Goal: Information Seeking & Learning: Check status

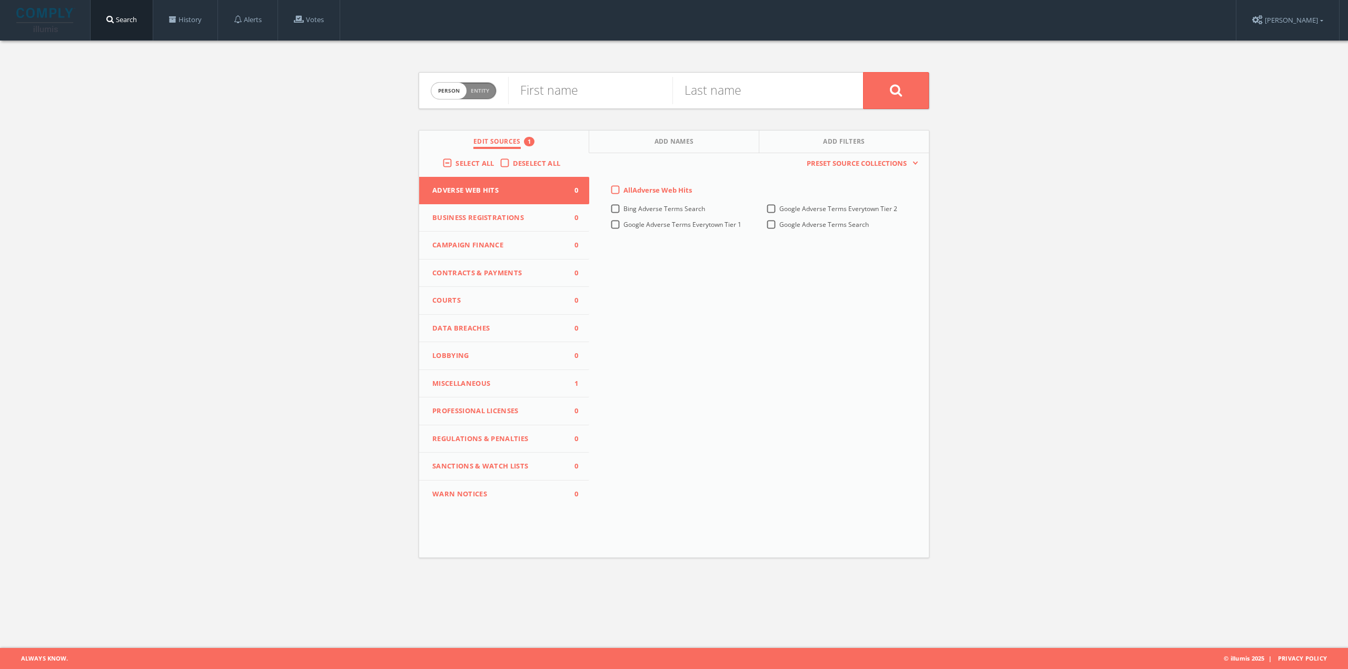
click at [177, 15] on link "History" at bounding box center [185, 20] width 64 height 40
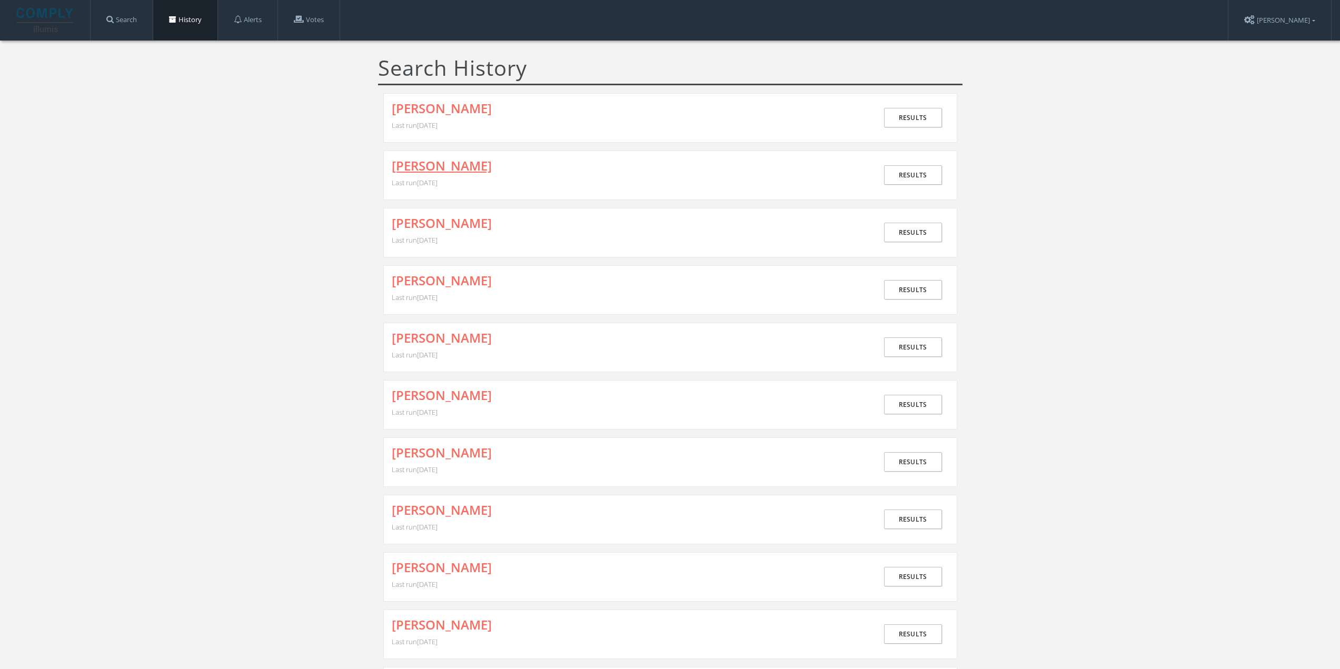
click at [406, 168] on link "[PERSON_NAME]" at bounding box center [442, 166] width 100 height 14
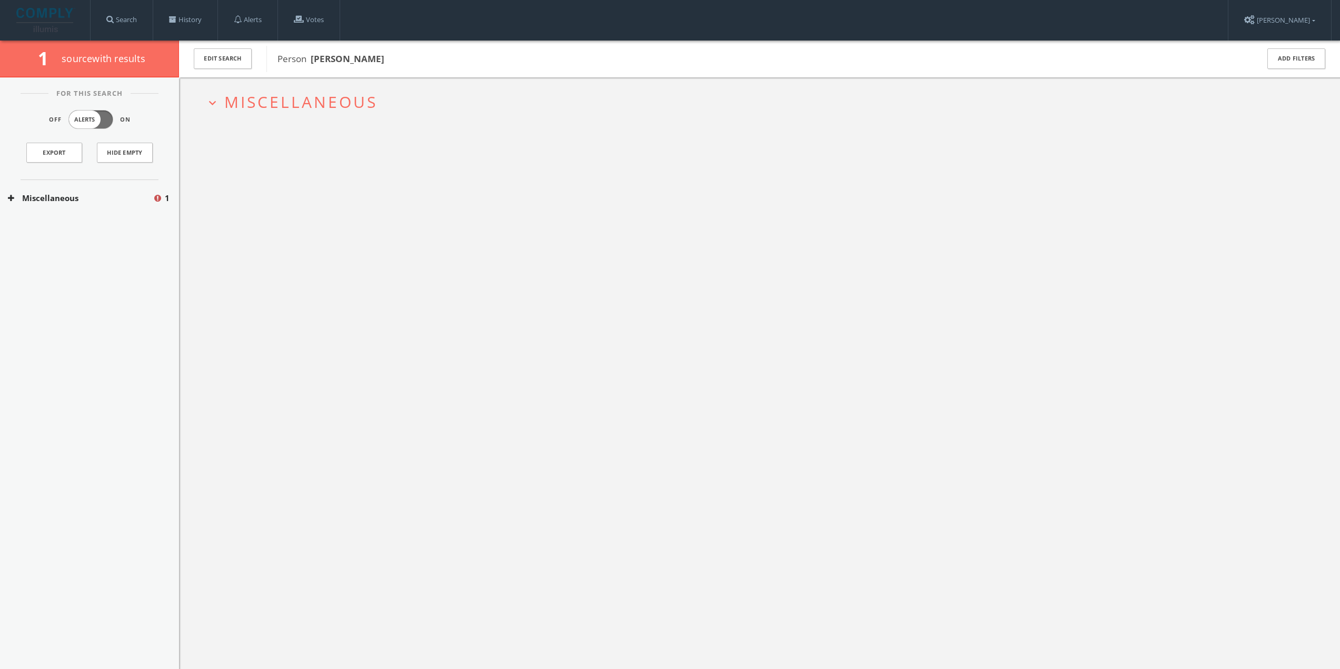
click at [306, 103] on span "Miscellaneous" at bounding box center [300, 102] width 153 height 22
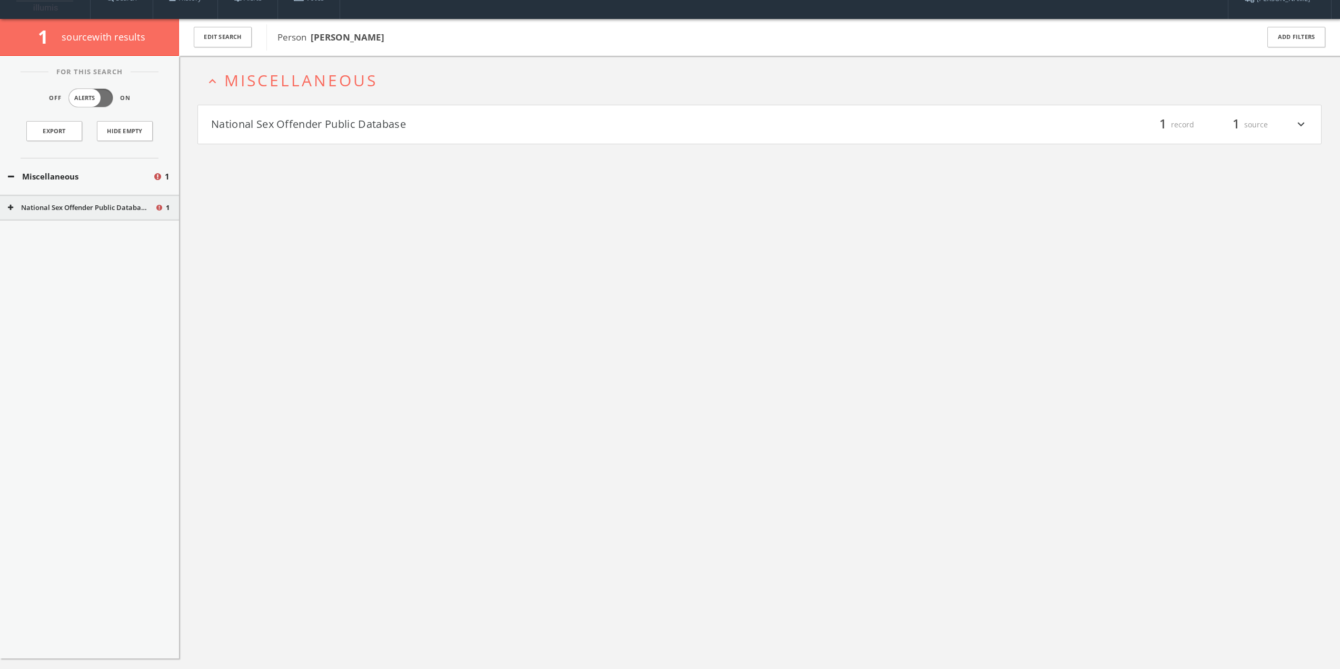
click at [300, 122] on button "National Sex Offender Public Database" at bounding box center [485, 125] width 549 height 18
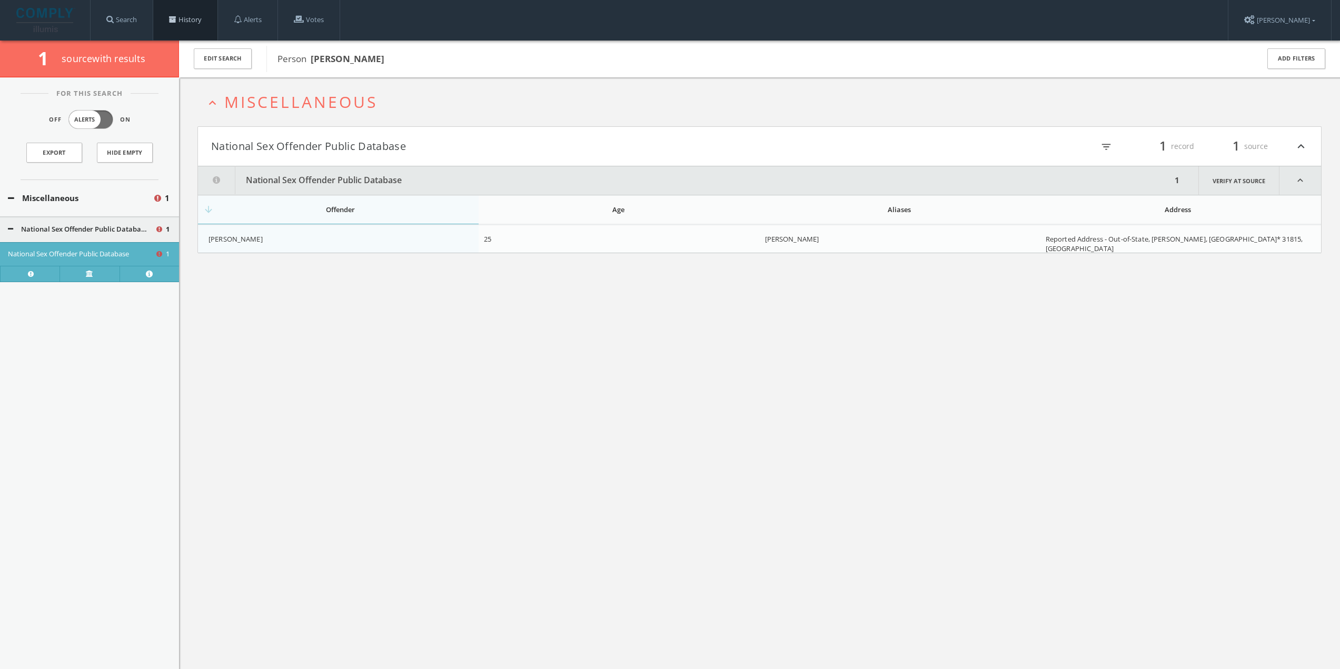
click at [200, 25] on link "History" at bounding box center [185, 20] width 64 height 40
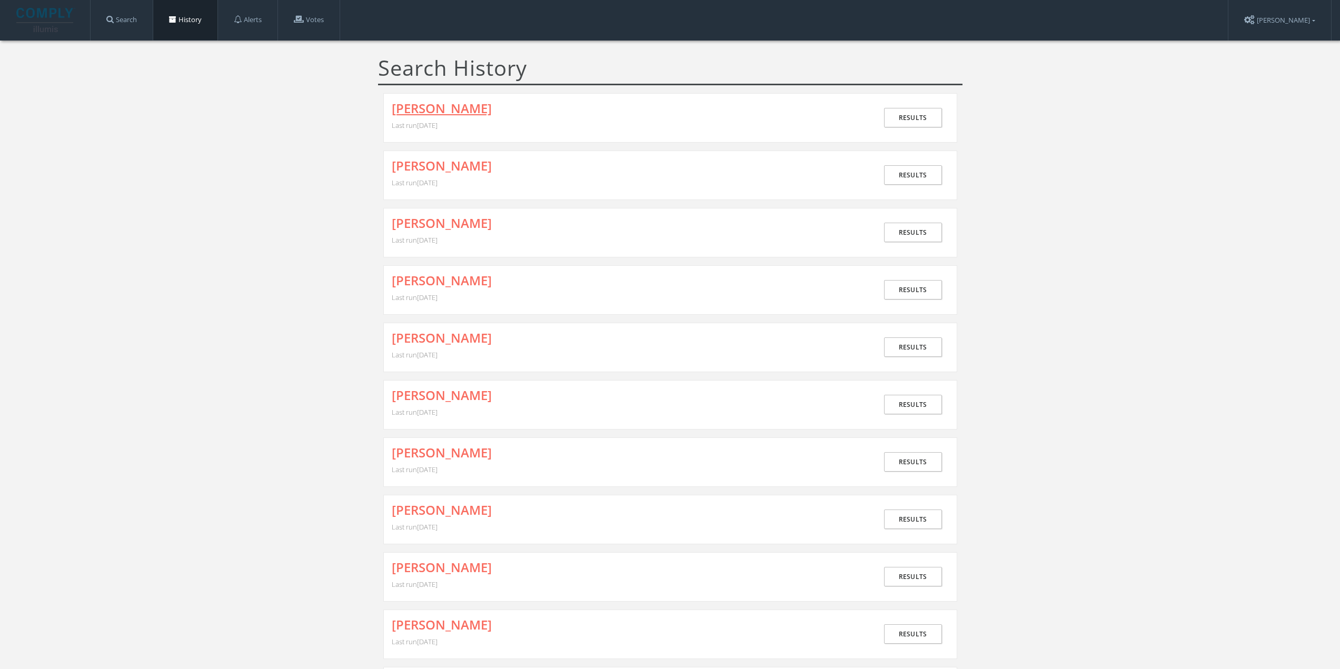
click at [428, 112] on link "[PERSON_NAME]" at bounding box center [442, 109] width 100 height 14
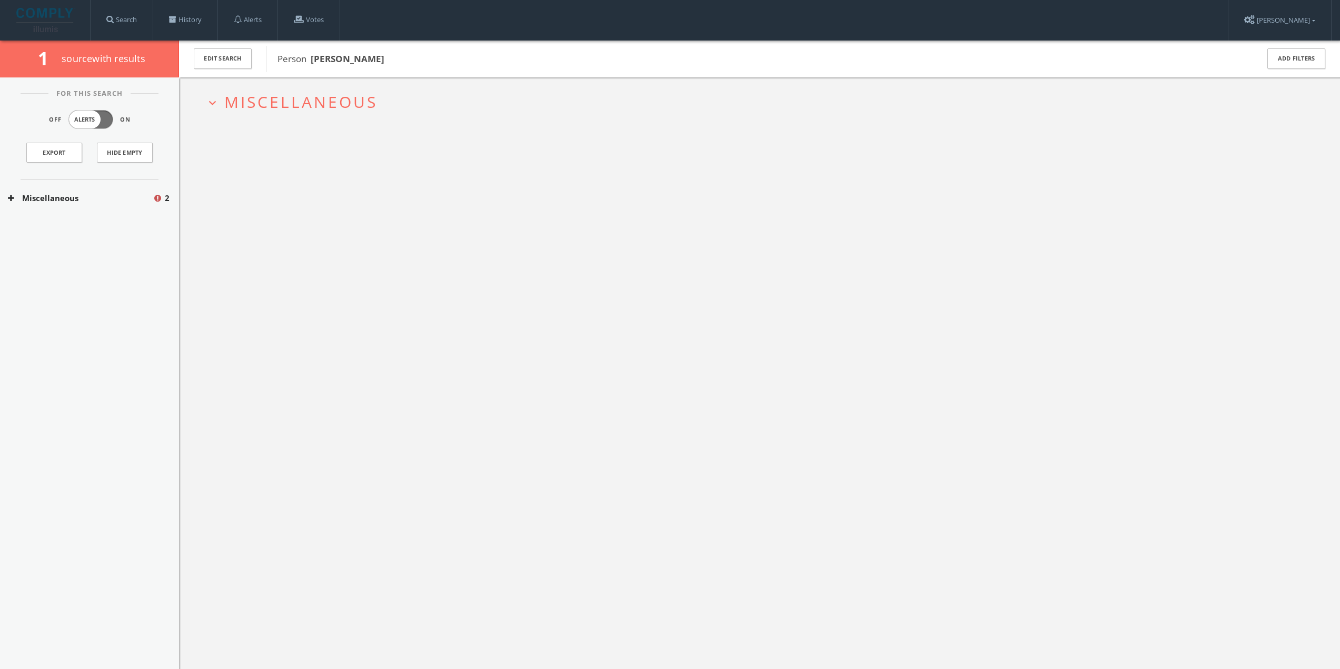
click at [318, 108] on span "Miscellaneous" at bounding box center [300, 102] width 153 height 22
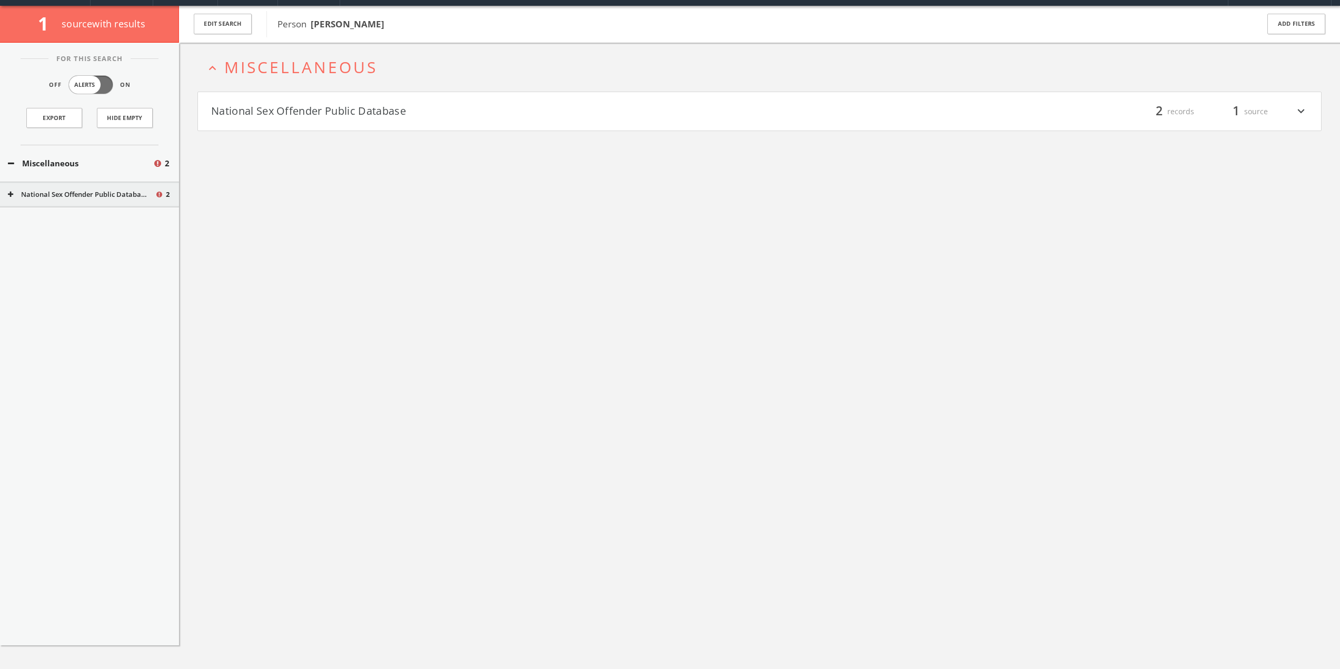
click at [320, 115] on button "National Sex Offender Public Database" at bounding box center [485, 112] width 549 height 18
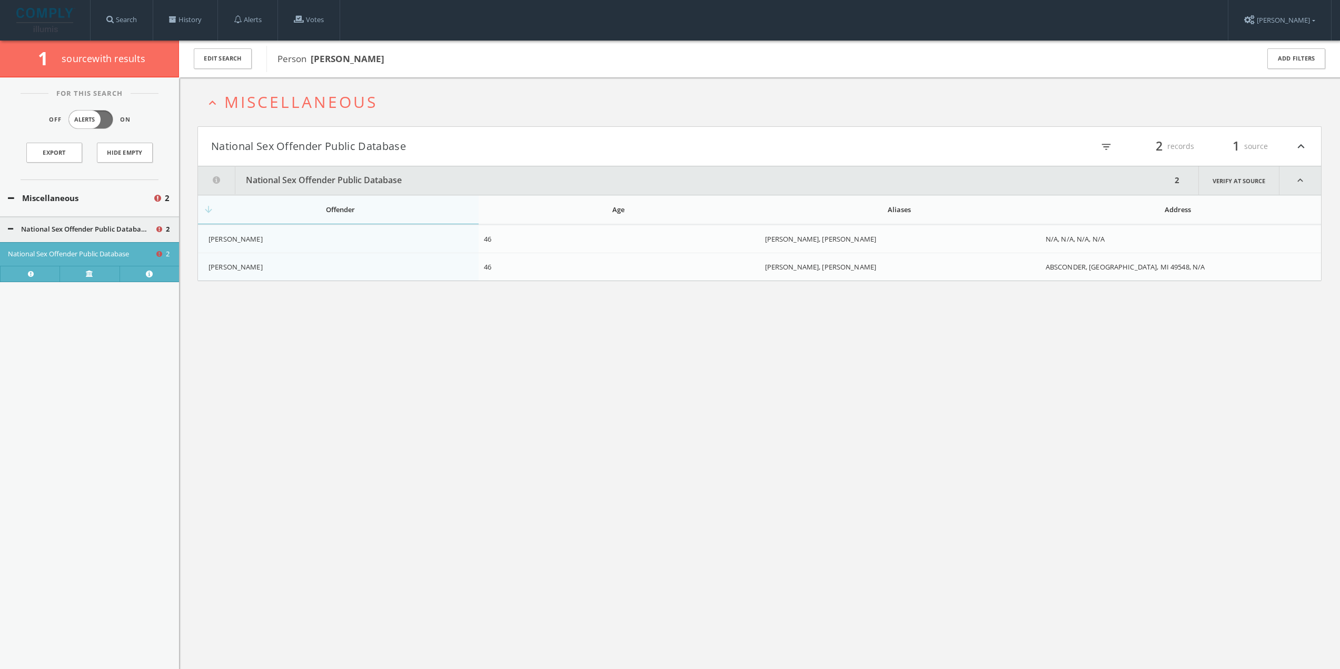
drag, startPoint x: 305, startPoint y: 241, endPoint x: 208, endPoint y: 234, distance: 97.1
click at [208, 234] on div "[PERSON_NAME]" at bounding box center [341, 238] width 267 height 9
copy span "[PERSON_NAME]"
click at [200, 13] on link "History" at bounding box center [185, 20] width 64 height 40
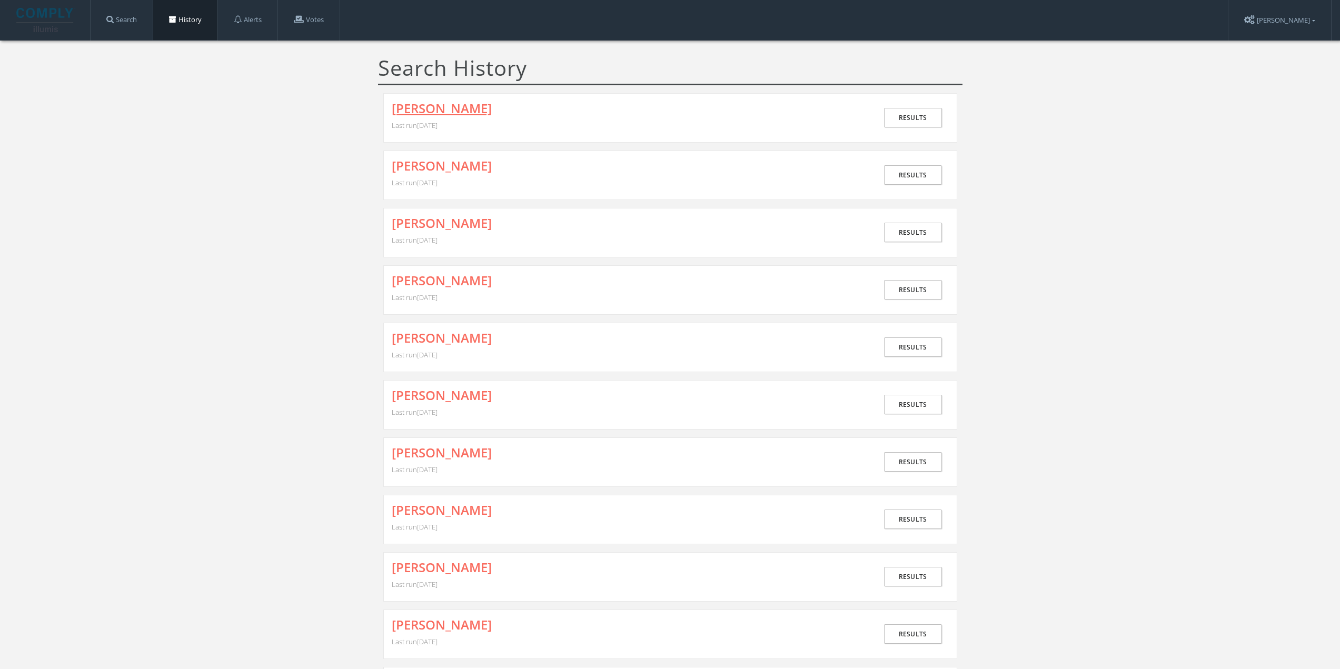
click at [468, 104] on link "[PERSON_NAME]" at bounding box center [442, 109] width 100 height 14
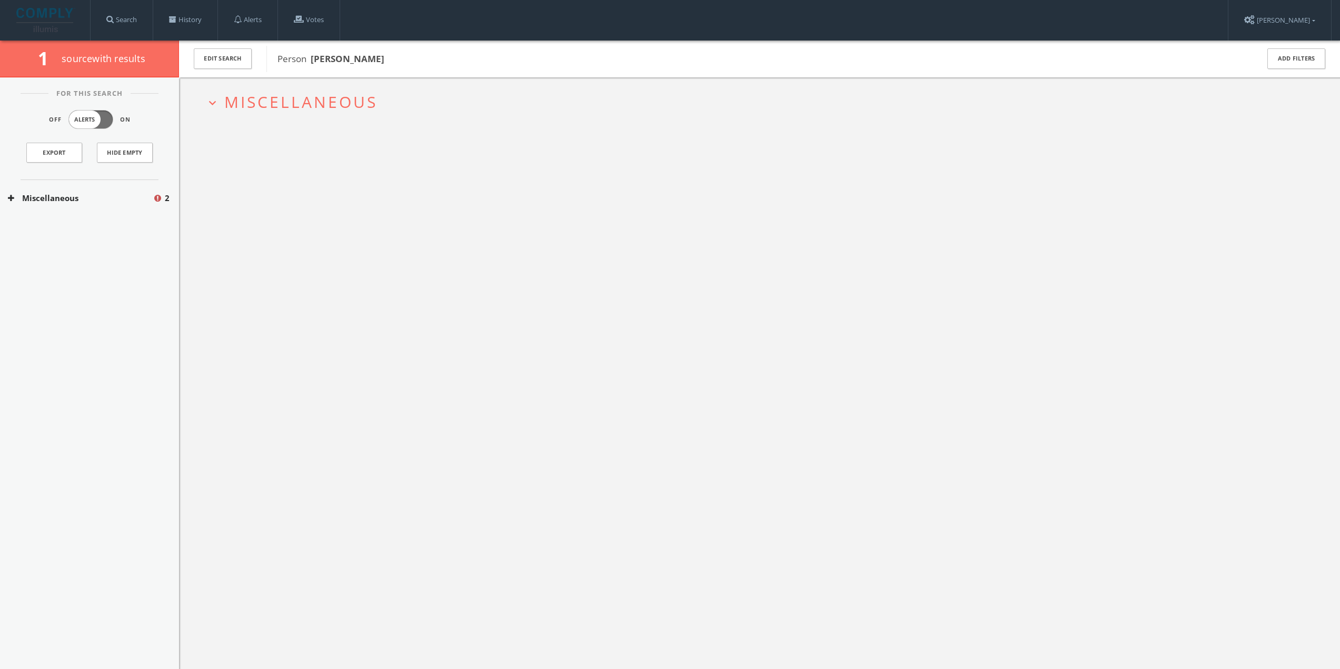
click at [258, 95] on span "Miscellaneous" at bounding box center [300, 102] width 153 height 22
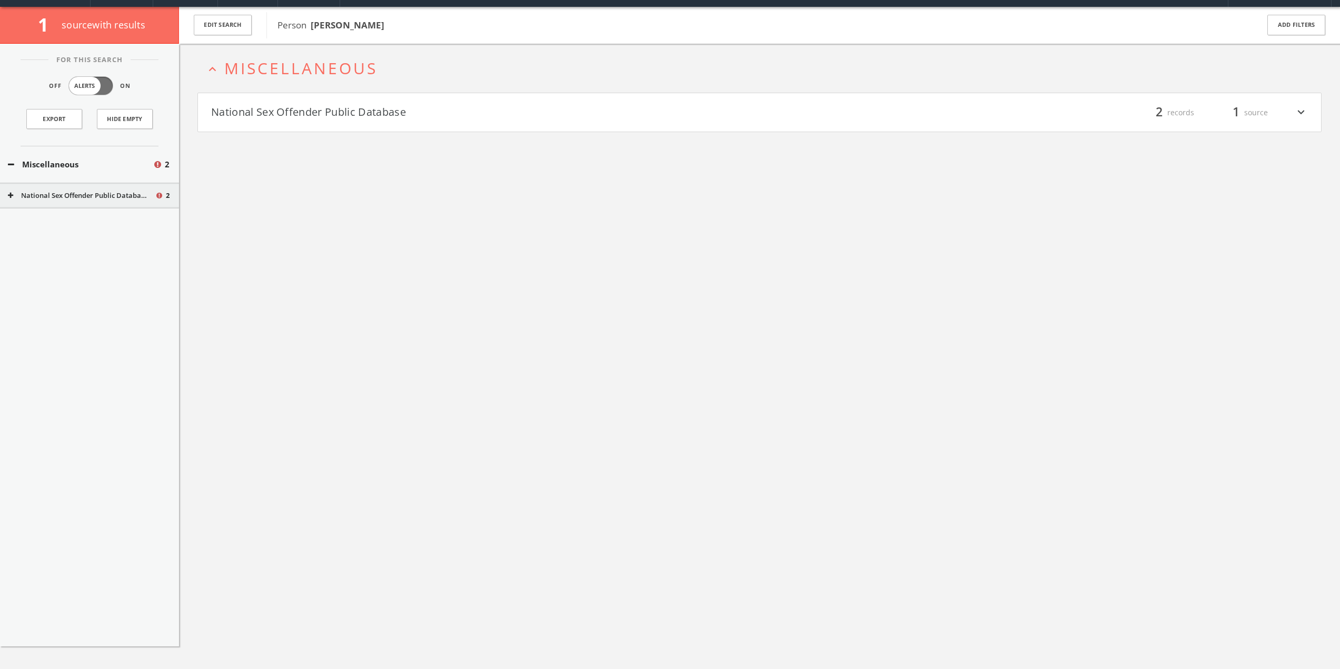
click at [310, 122] on h4 "National Sex Offender Public Database filter_list 2 records 1 source expand_more" at bounding box center [759, 112] width 1123 height 39
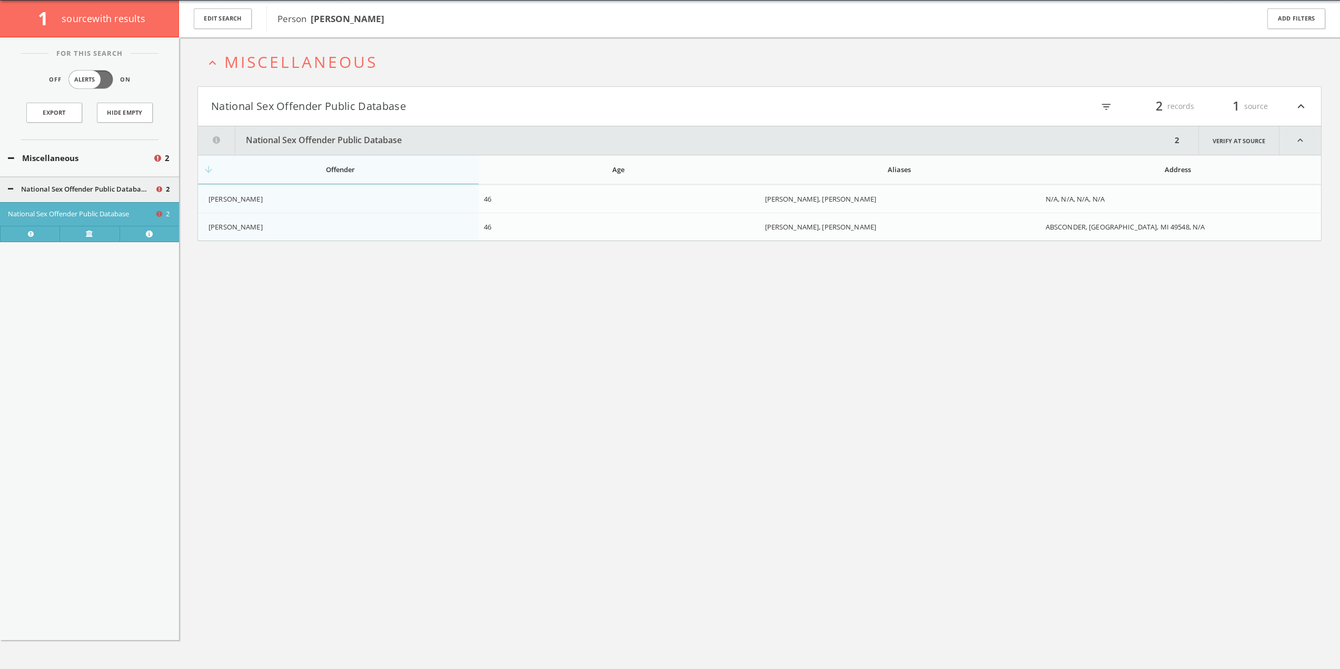
scroll to position [62, 0]
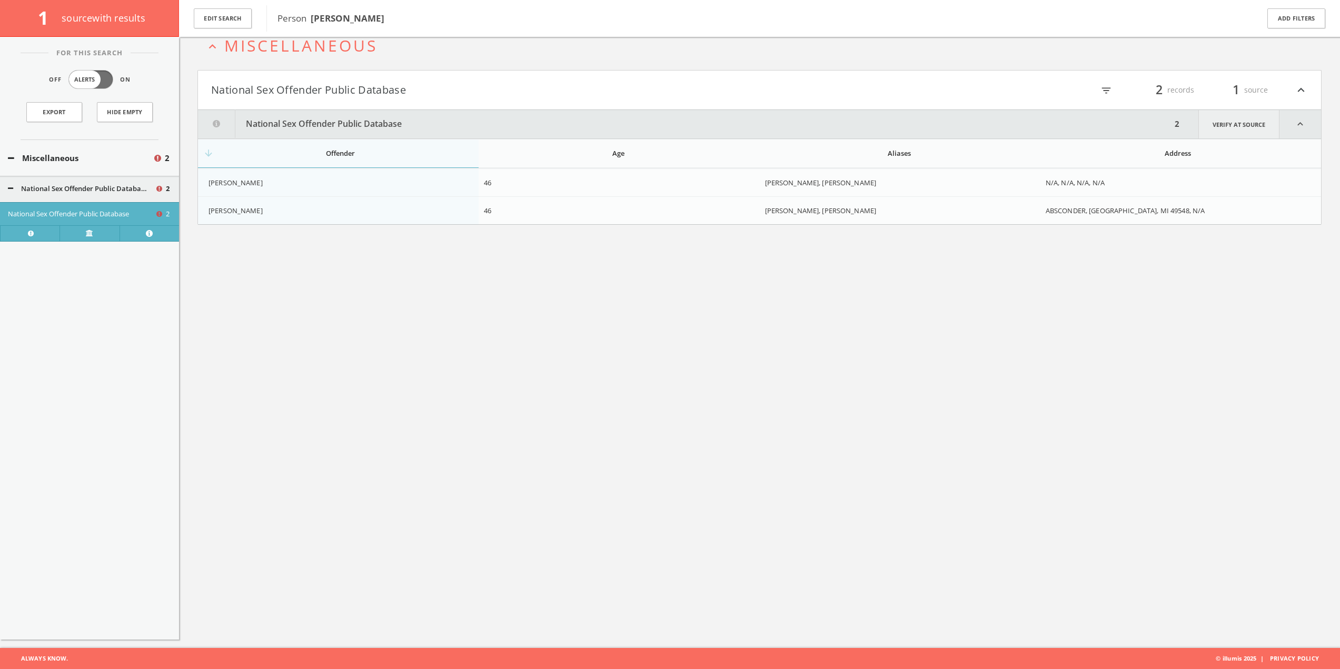
click at [1225, 136] on link "Verify at source" at bounding box center [1238, 124] width 81 height 28
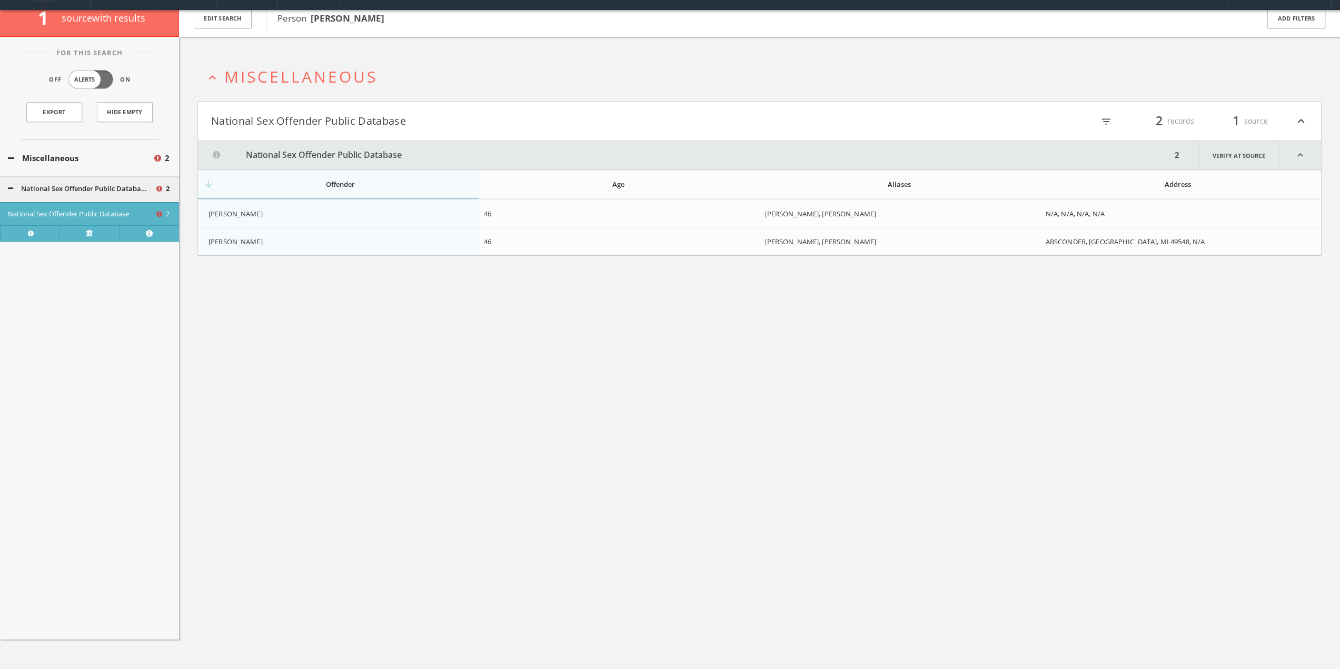
scroll to position [0, 0]
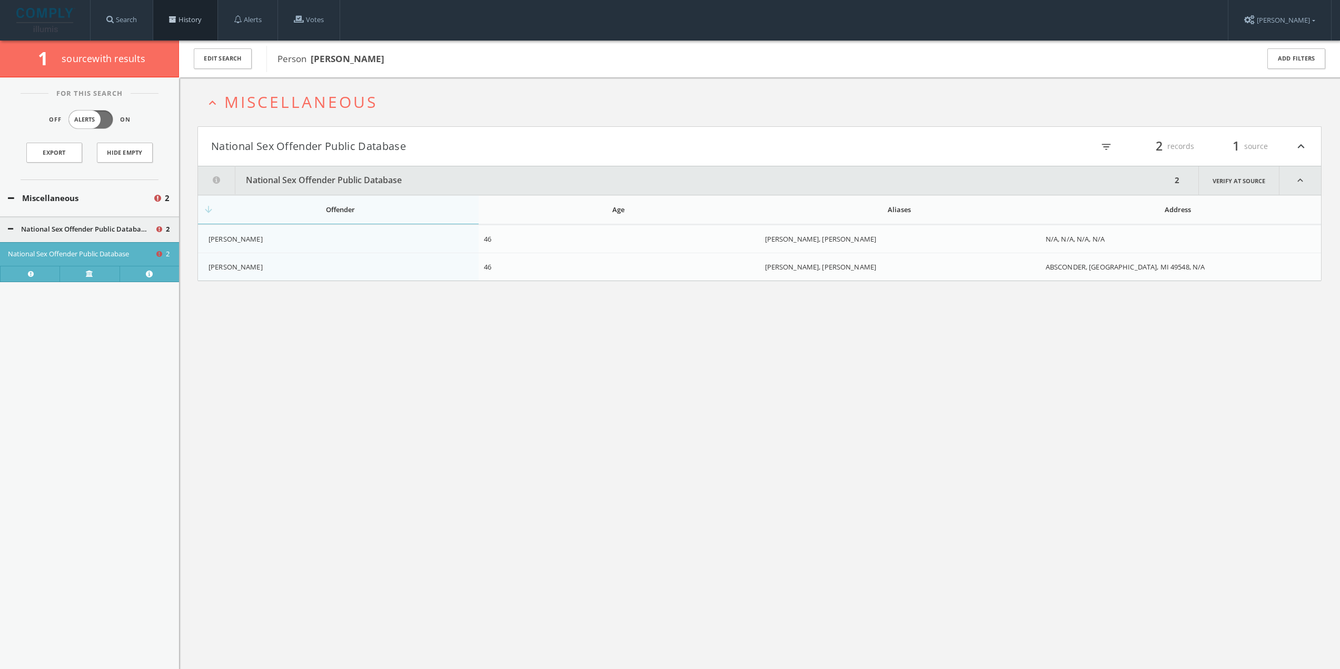
click at [176, 11] on link "History" at bounding box center [185, 20] width 64 height 40
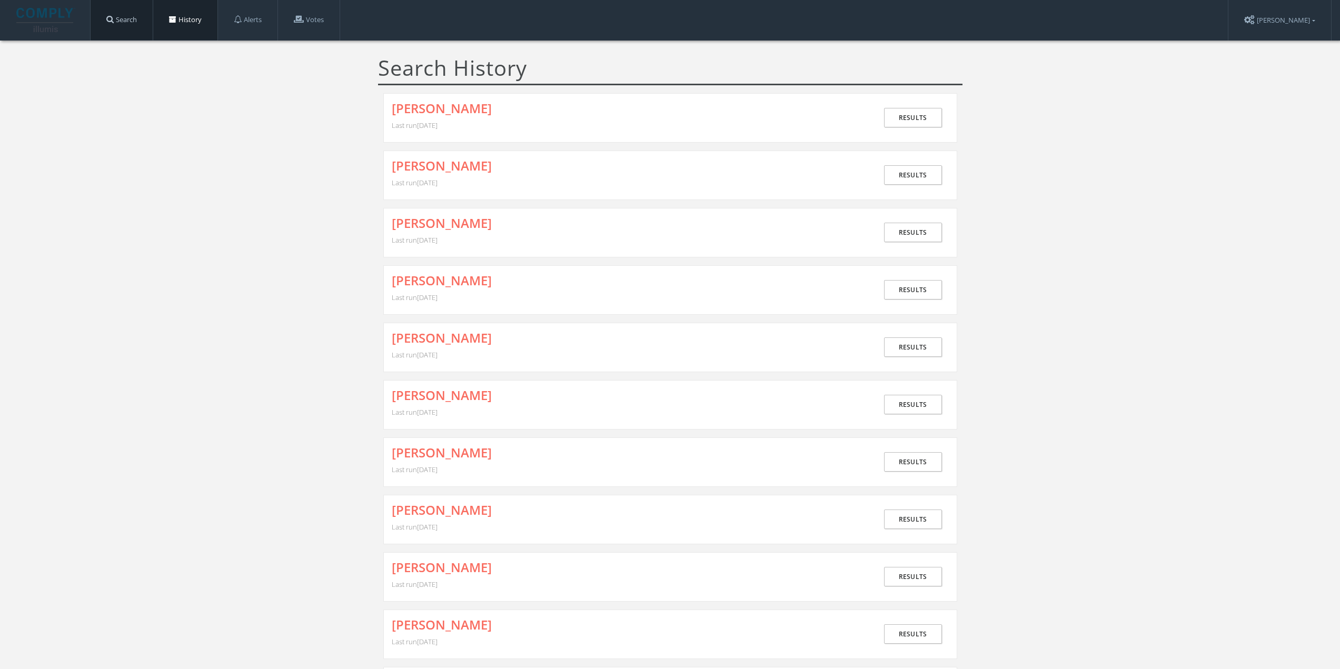
click at [132, 12] on link "Search" at bounding box center [122, 20] width 62 height 40
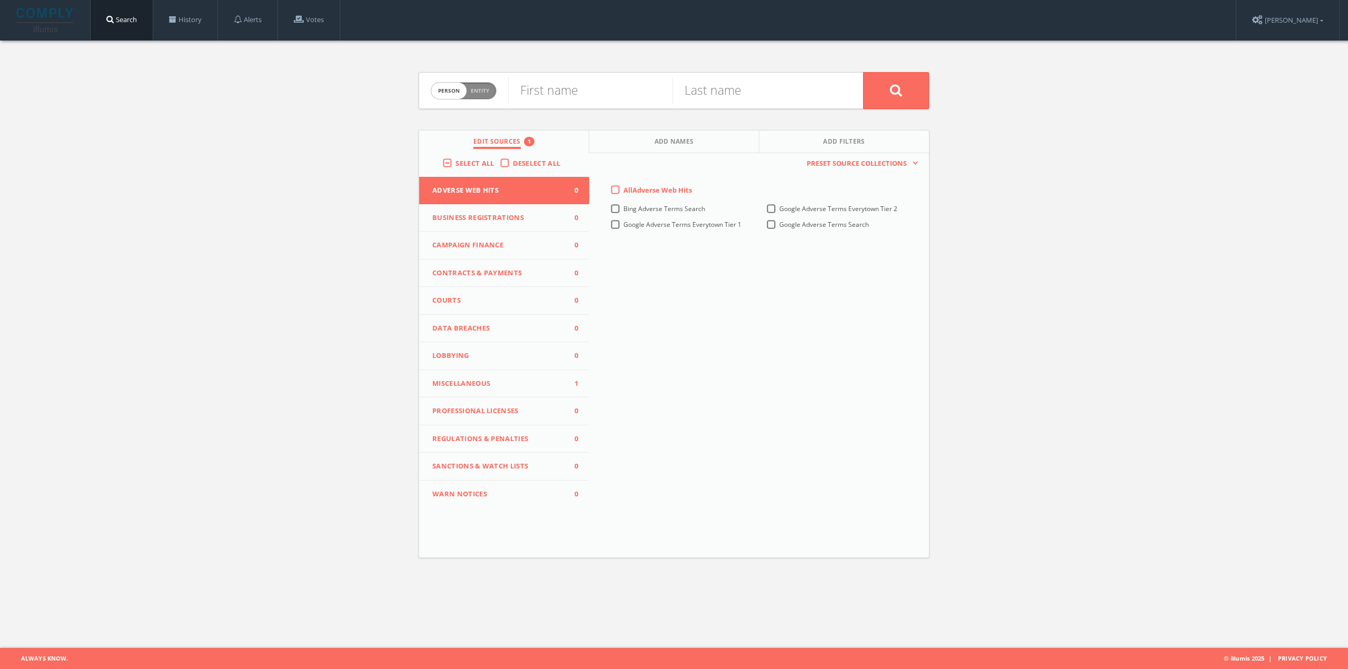
click at [497, 380] on span "Miscellaneous" at bounding box center [497, 383] width 131 height 11
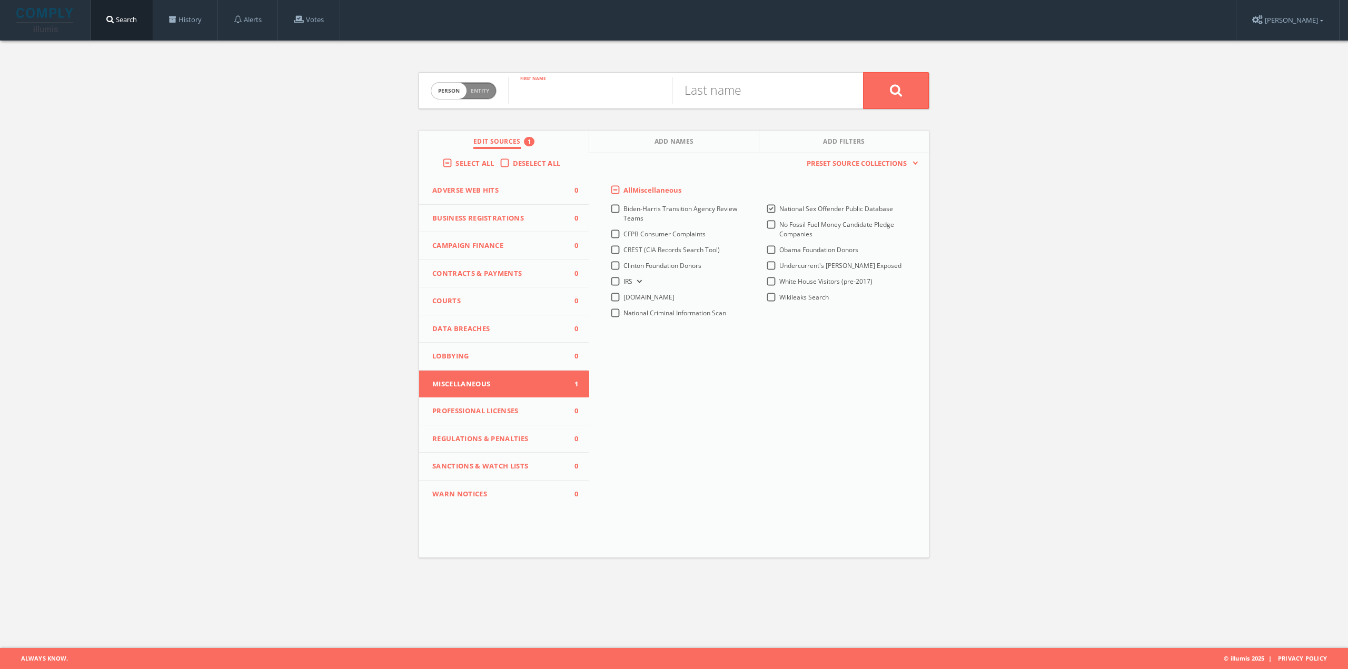
click at [546, 87] on input "text" at bounding box center [590, 90] width 164 height 27
type input "[PERSON_NAME]"
click at [764, 91] on input "A" at bounding box center [754, 90] width 164 height 27
type input "[PERSON_NAME]"
click at [900, 97] on button at bounding box center [896, 90] width 66 height 37
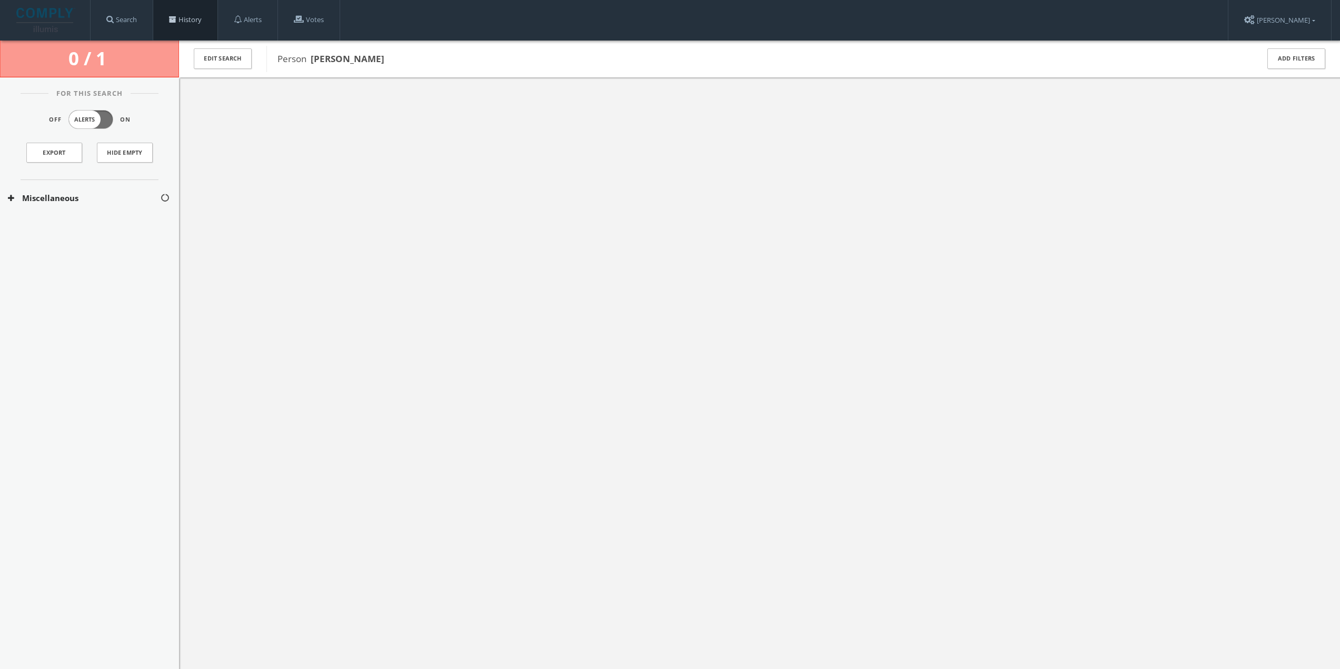
click at [178, 25] on link "History" at bounding box center [185, 20] width 64 height 40
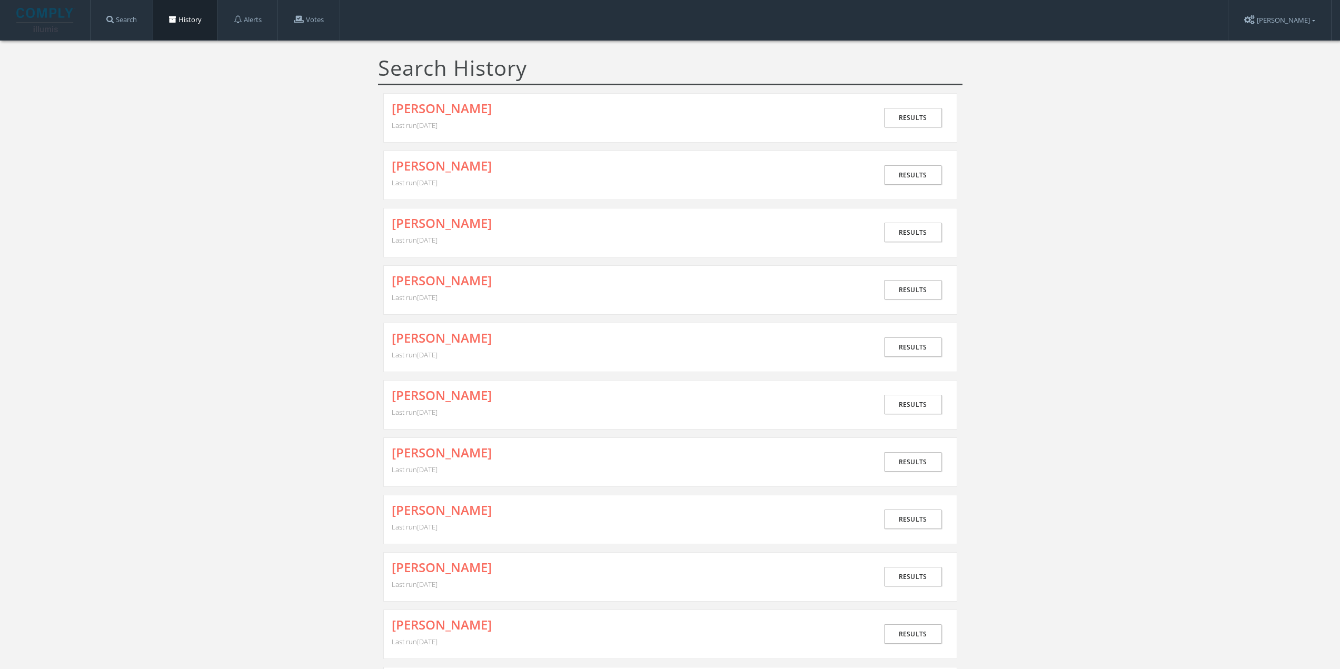
click at [426, 99] on div "[PERSON_NAME] Last run [DATE] Results" at bounding box center [670, 117] width 574 height 49
click at [426, 108] on link "[PERSON_NAME]" at bounding box center [442, 109] width 100 height 14
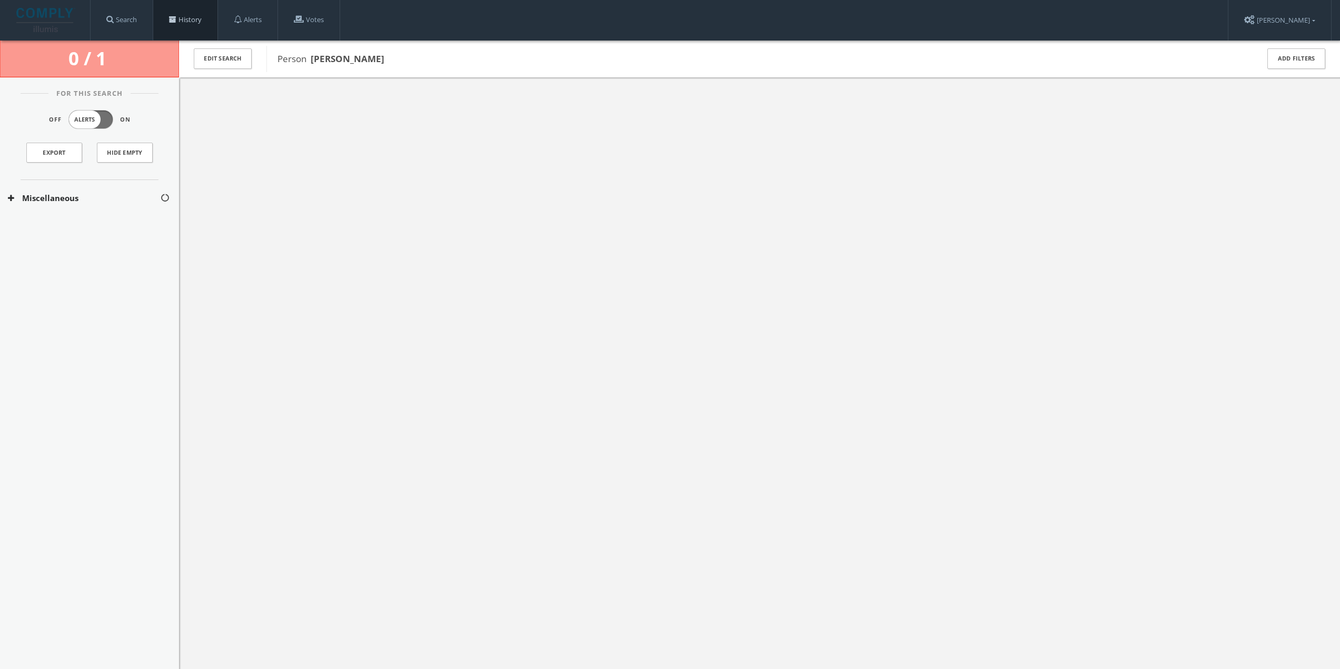
click at [199, 17] on link "History" at bounding box center [185, 20] width 64 height 40
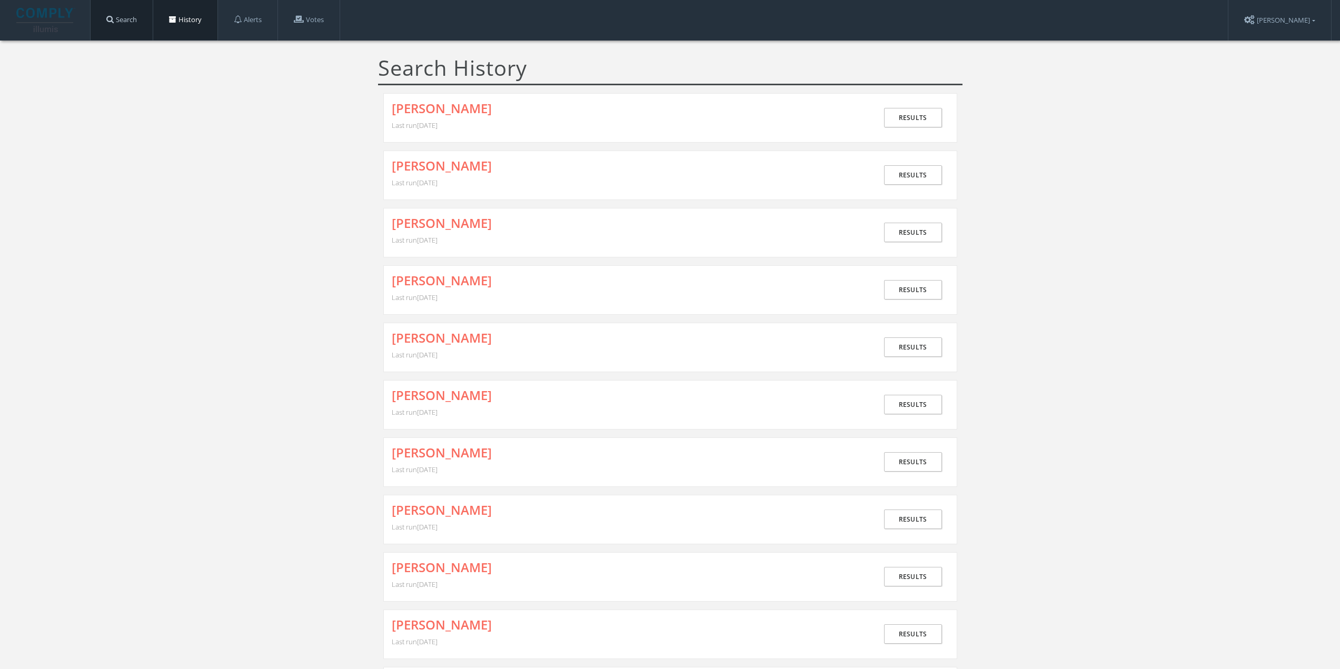
click at [142, 22] on link "Search" at bounding box center [122, 20] width 62 height 40
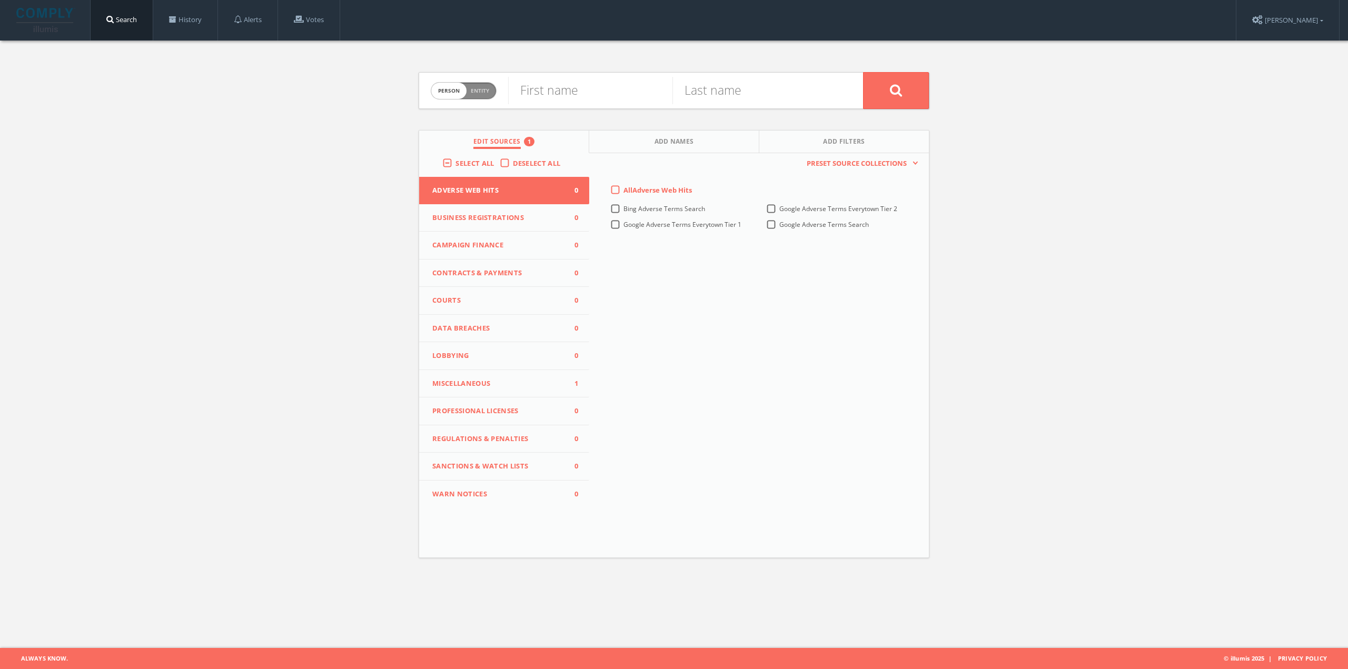
click at [502, 376] on button "Miscellaneous 1" at bounding box center [504, 384] width 170 height 28
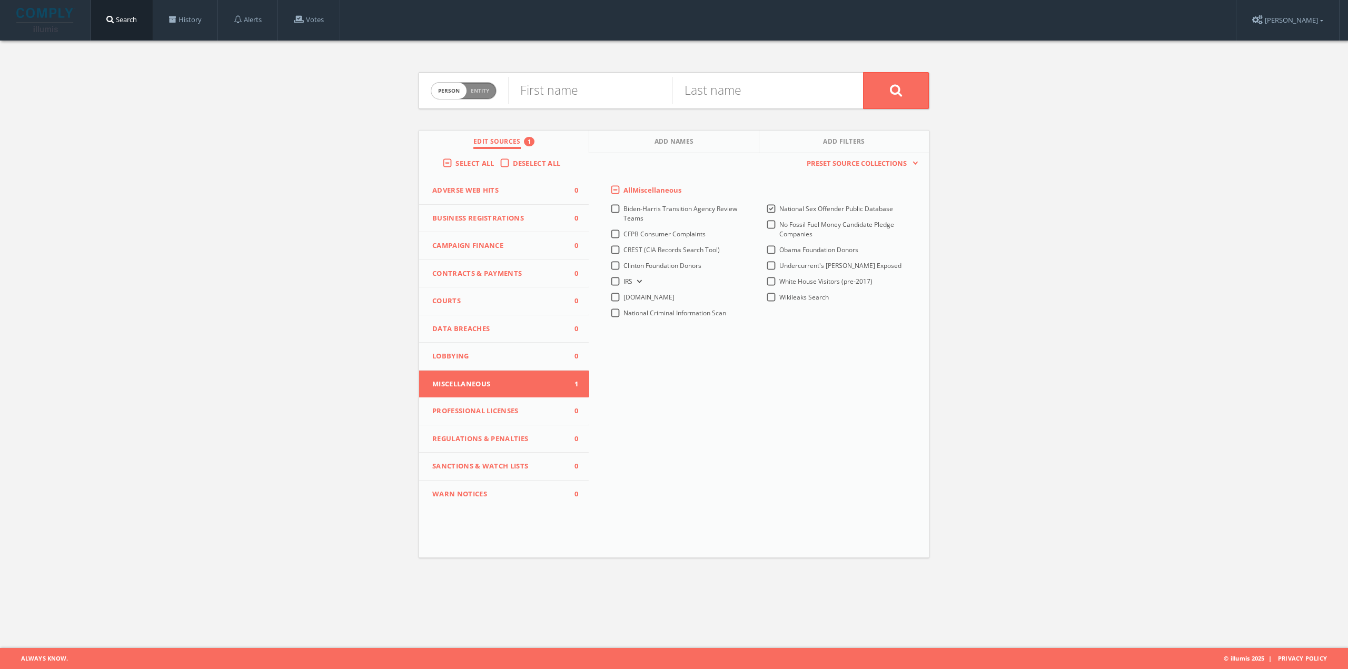
click at [482, 93] on span "Entity" at bounding box center [480, 91] width 18 height 8
click at [462, 92] on span "entity" at bounding box center [478, 91] width 35 height 16
checkbox input "false"
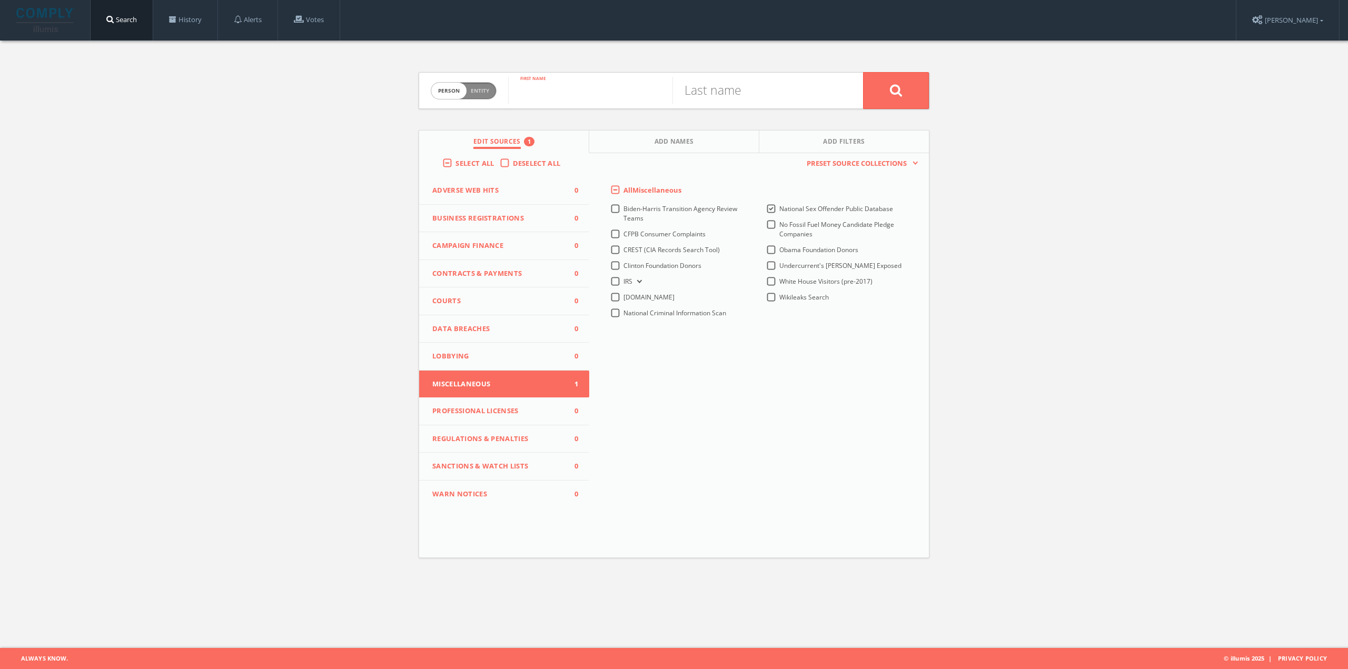
click at [556, 88] on input "text" at bounding box center [590, 90] width 164 height 27
paste input "[PERSON_NAME]"
drag, startPoint x: 567, startPoint y: 95, endPoint x: 426, endPoint y: 96, distance: 141.1
click at [426, 96] on form "Person Entity person [PERSON_NAME] First name Last name" at bounding box center [673, 90] width 511 height 37
type input "[PERSON_NAME]"
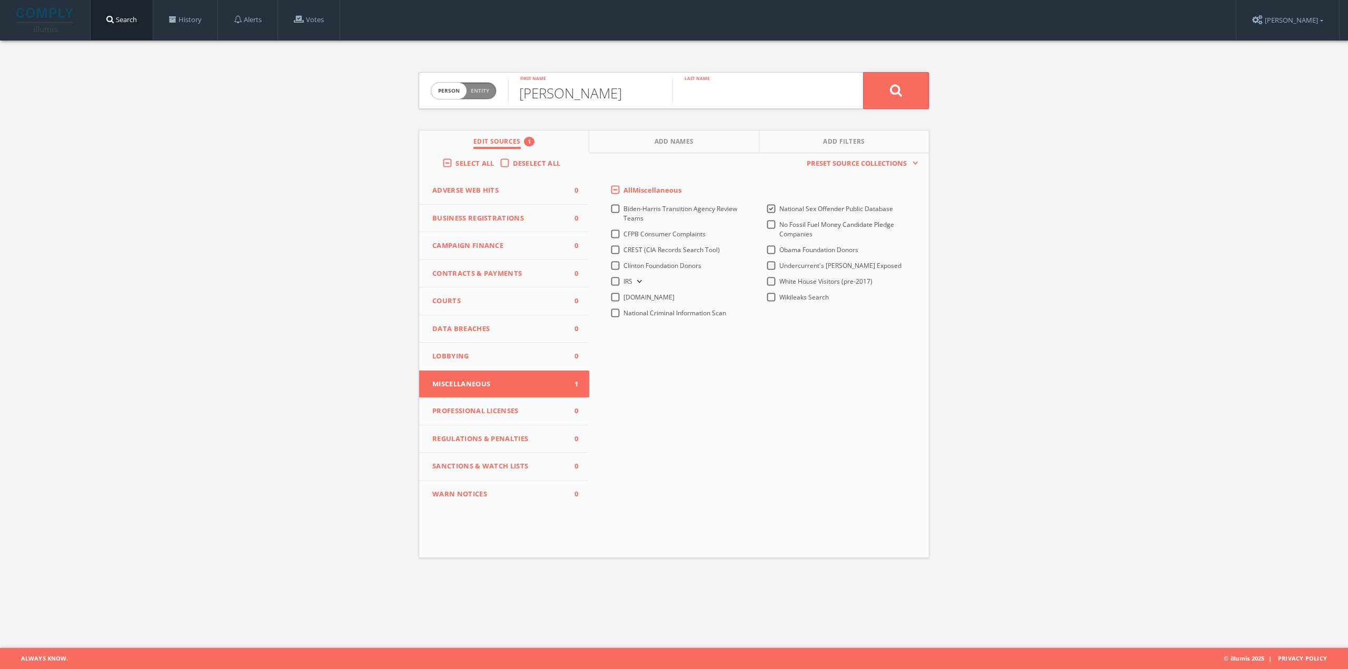
click at [736, 82] on input "text" at bounding box center [754, 90] width 164 height 27
type input "[PERSON_NAME]"
click at [863, 72] on button at bounding box center [896, 90] width 66 height 37
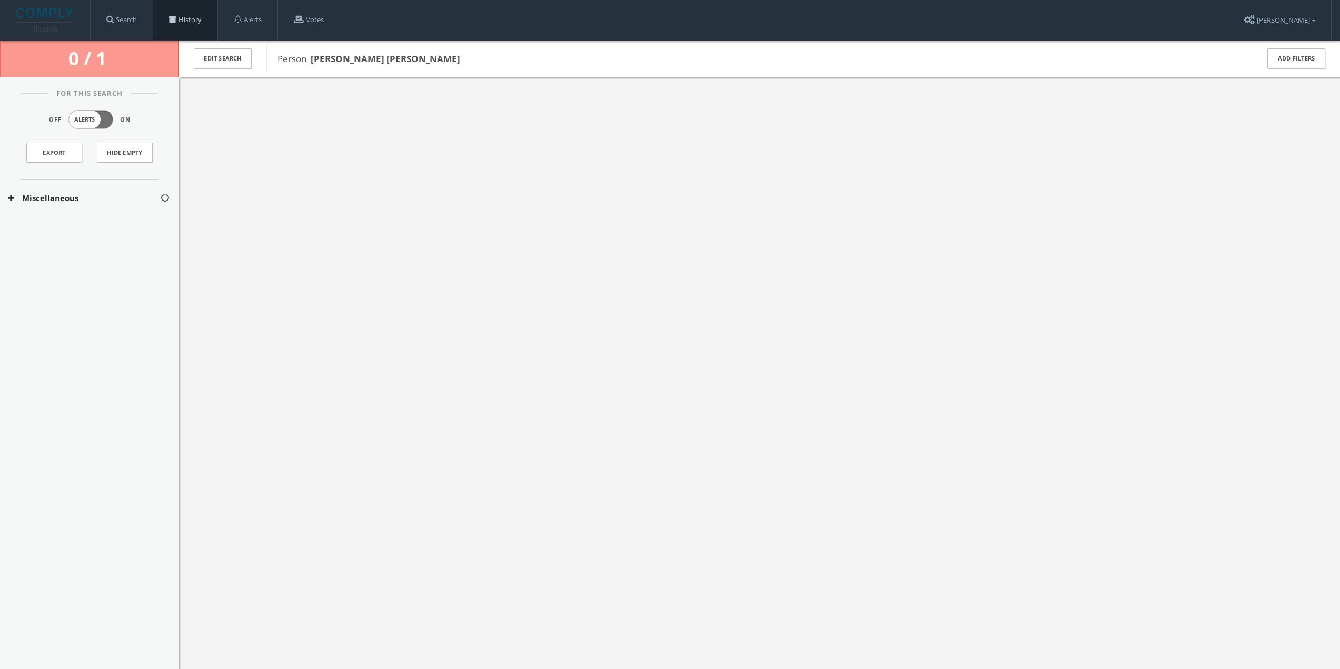
click at [206, 19] on link "History" at bounding box center [185, 20] width 64 height 40
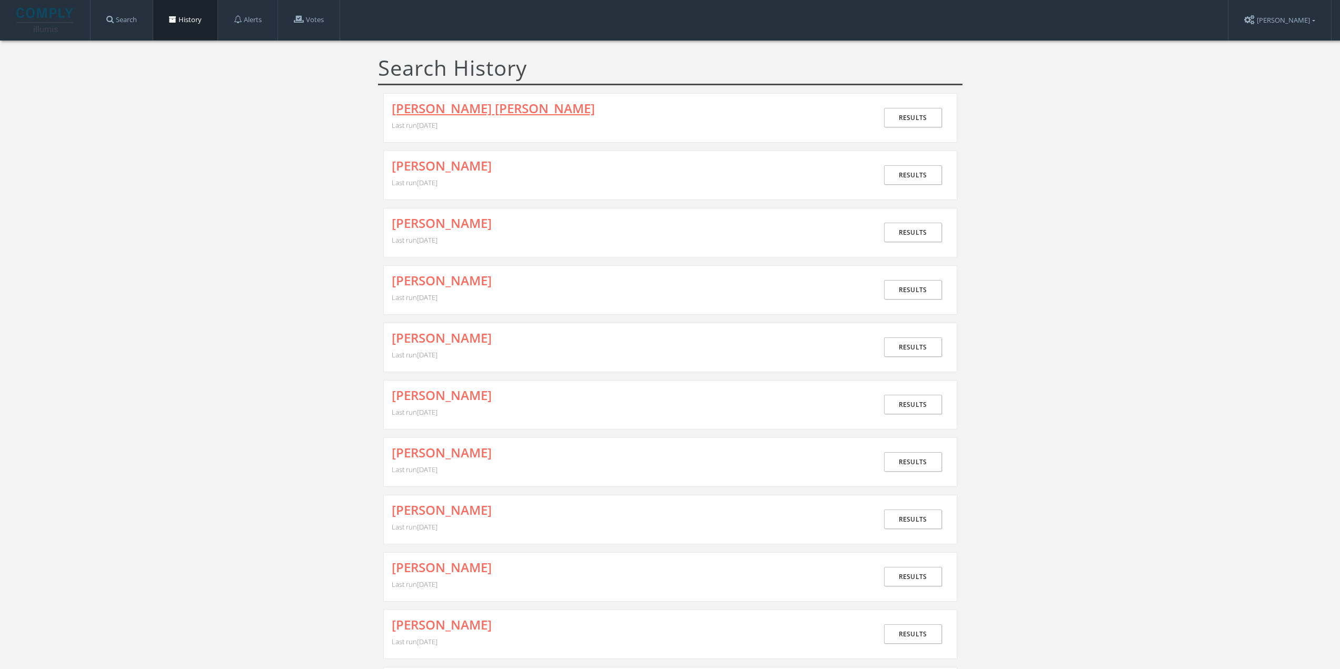
click at [440, 112] on link "[PERSON_NAME] [PERSON_NAME]" at bounding box center [493, 109] width 203 height 14
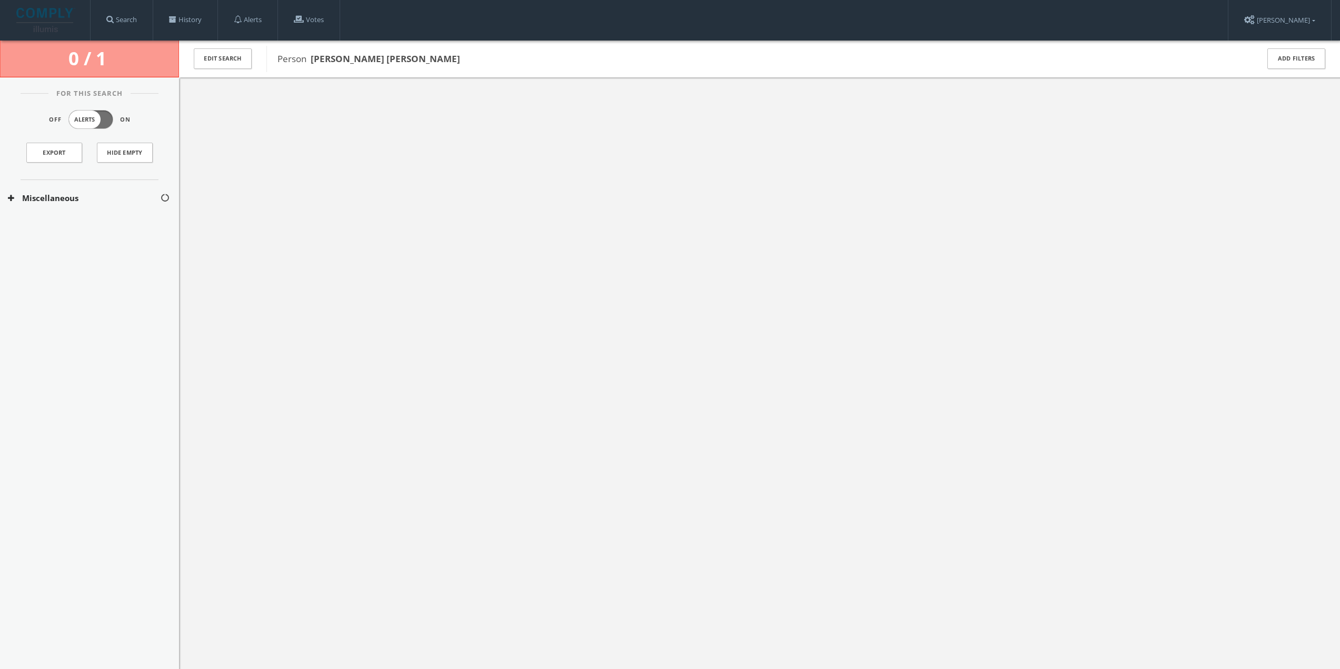
click at [72, 201] on button "Miscellaneous" at bounding box center [84, 198] width 152 height 12
click at [69, 228] on button "National Sex Offender Public Database" at bounding box center [84, 229] width 153 height 11
click at [87, 258] on button "National Sex Offender Public Database" at bounding box center [84, 253] width 153 height 11
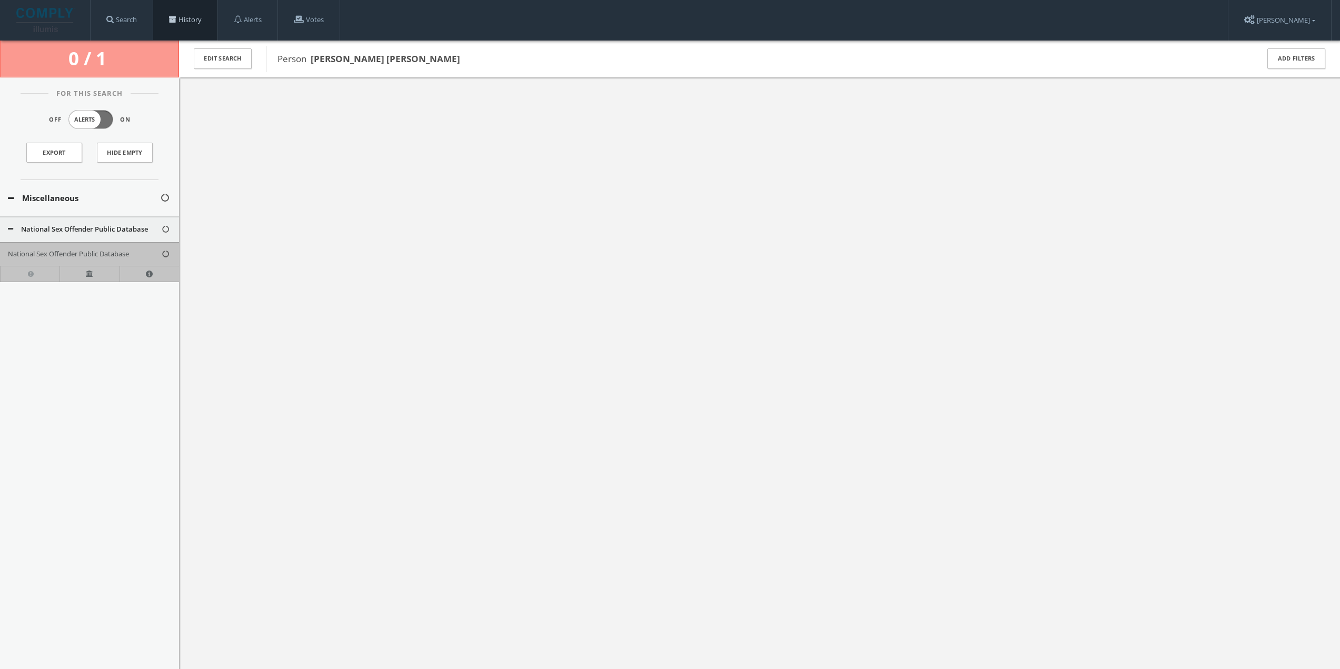
click at [205, 18] on link "History" at bounding box center [185, 20] width 64 height 40
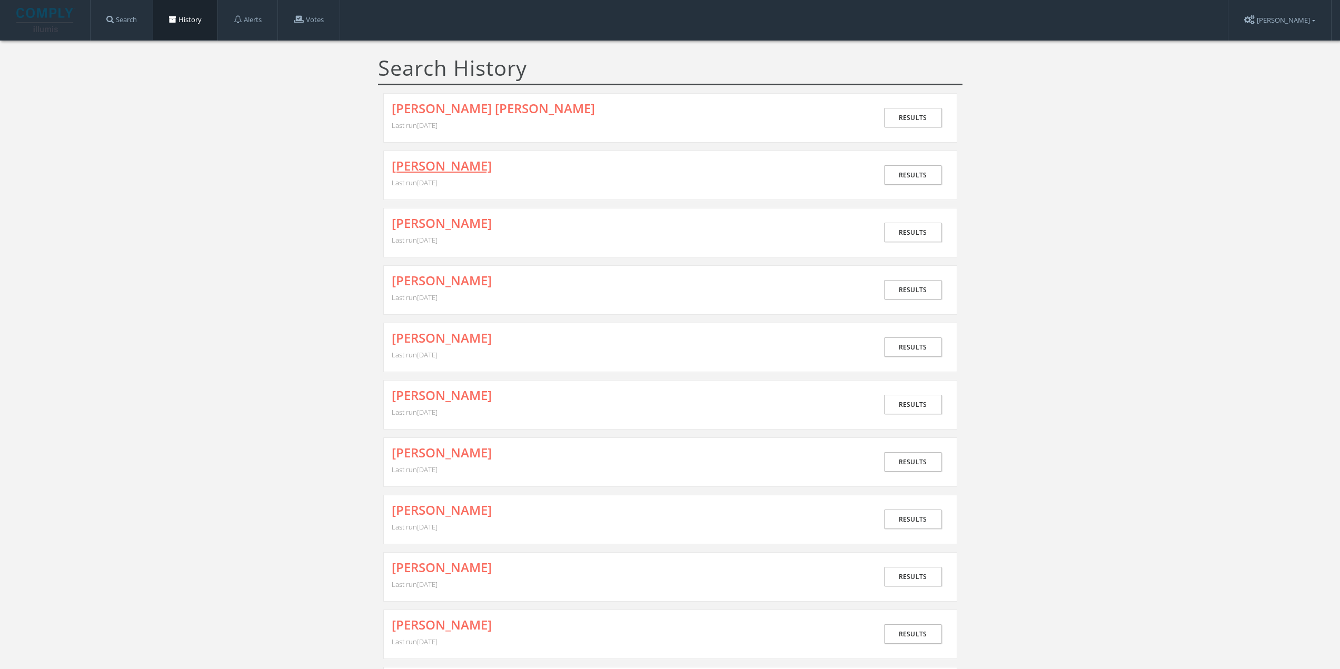
click at [426, 165] on link "[PERSON_NAME]" at bounding box center [442, 166] width 100 height 14
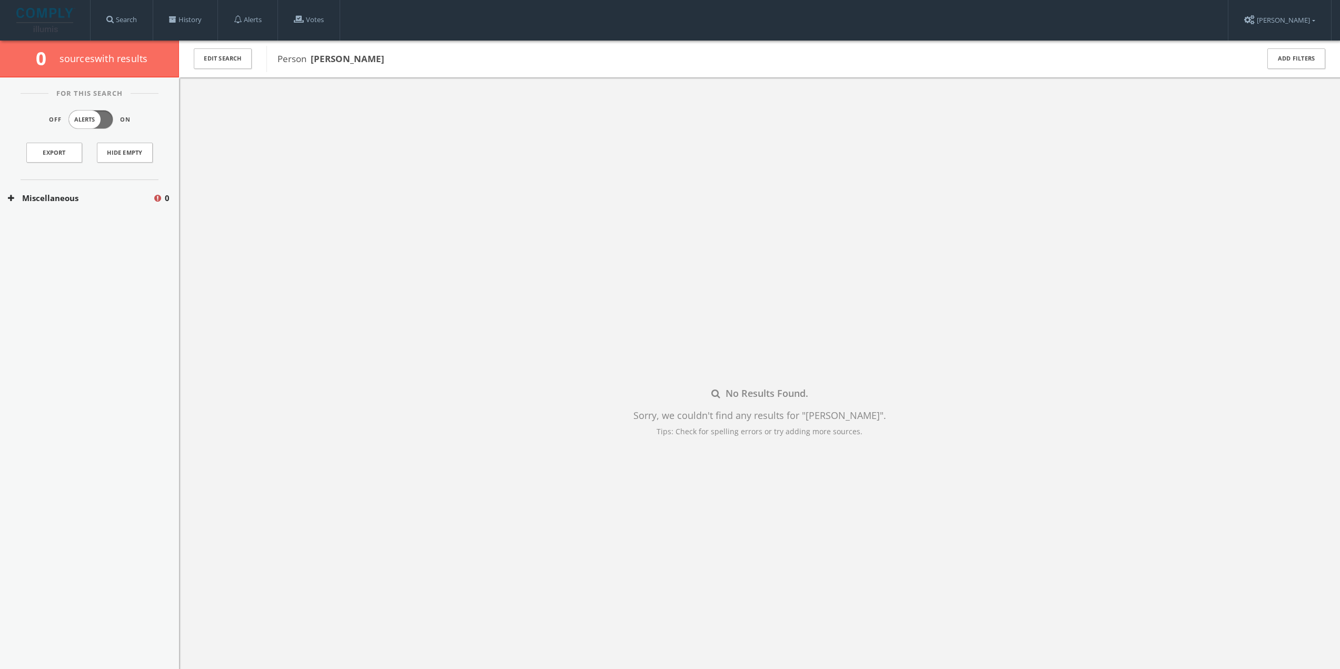
click at [105, 202] on button "Miscellaneous" at bounding box center [80, 198] width 145 height 12
click at [83, 231] on button "National Sex Offender Public Database" at bounding box center [81, 229] width 147 height 11
click at [135, 256] on button "National Sex Offender Public Database" at bounding box center [81, 253] width 147 height 11
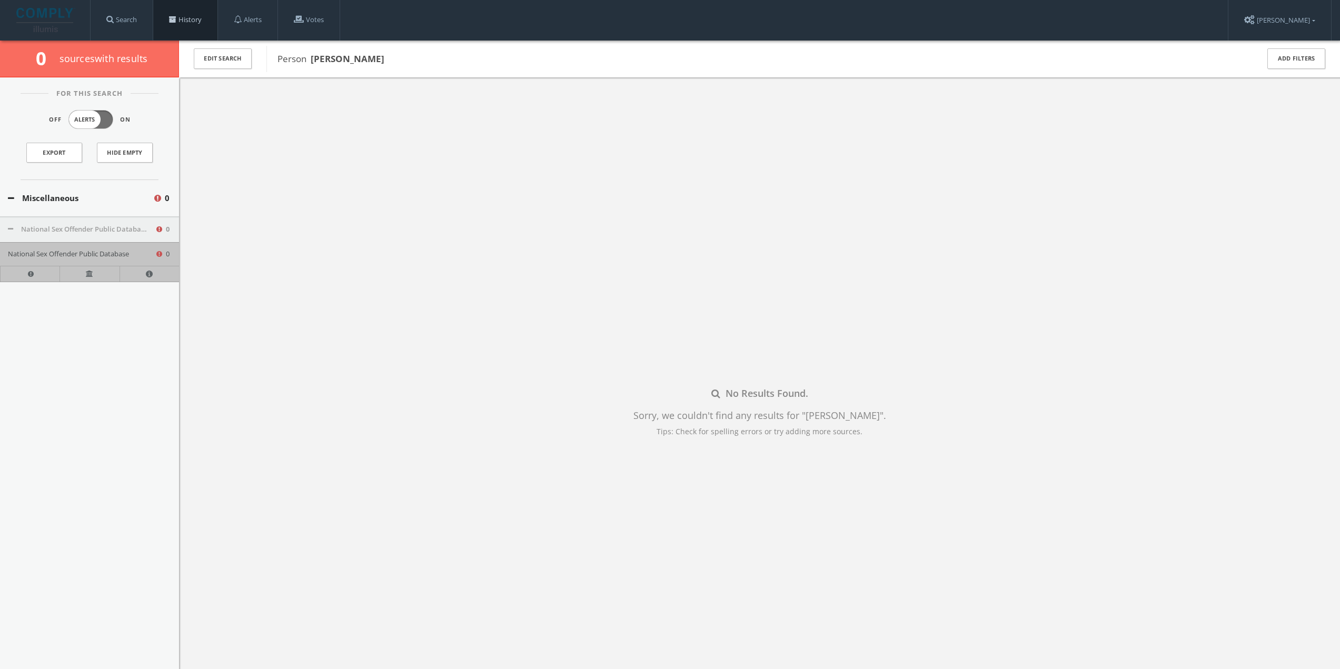
click at [195, 18] on link "History" at bounding box center [185, 20] width 64 height 40
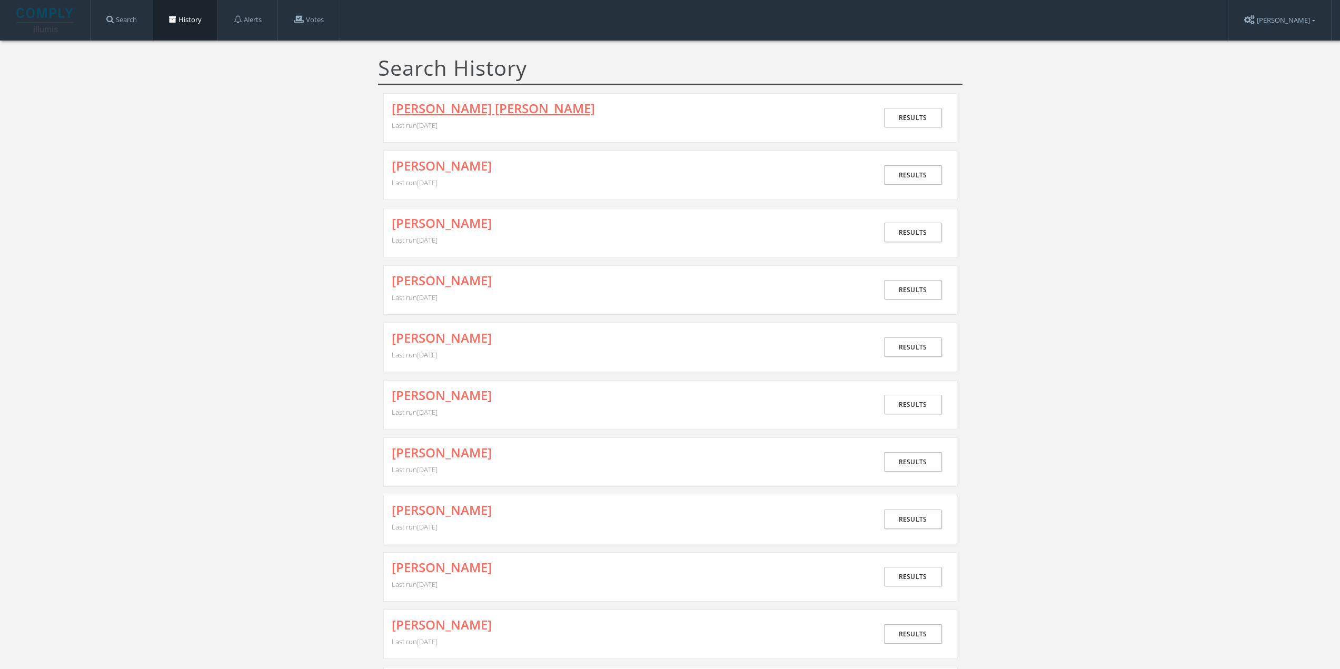
click at [456, 102] on link "[PERSON_NAME] [PERSON_NAME]" at bounding box center [493, 109] width 203 height 14
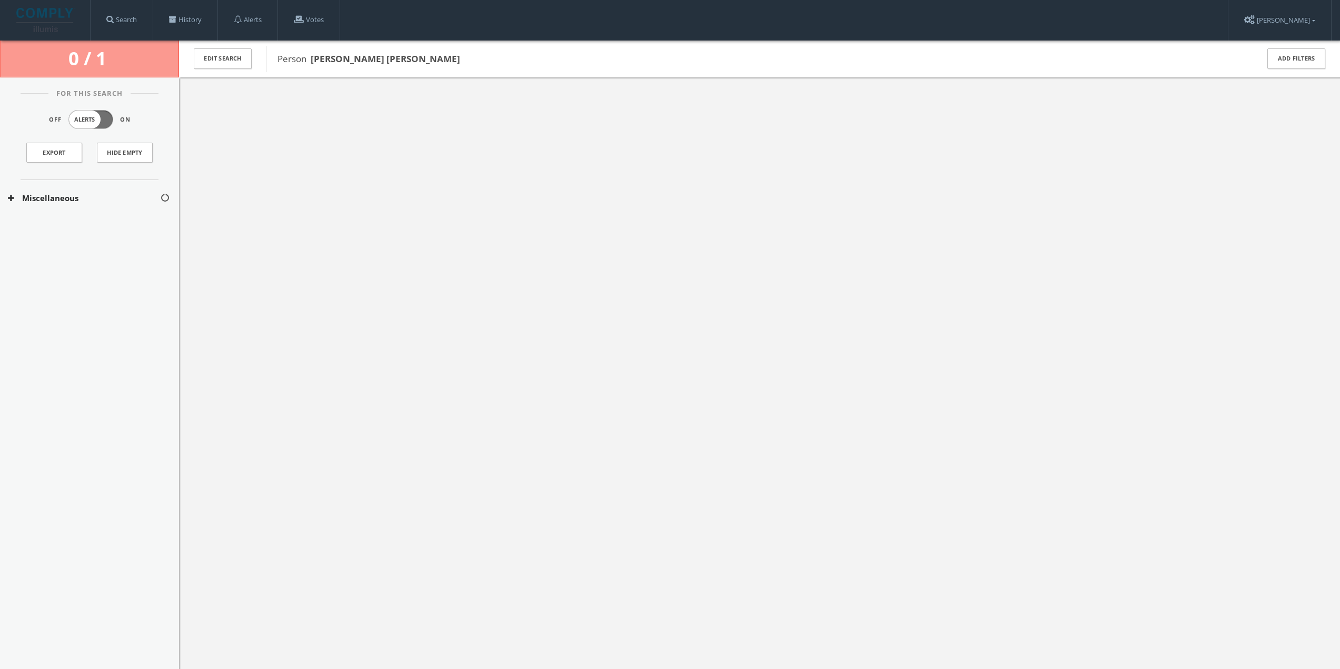
click at [71, 193] on button "Miscellaneous" at bounding box center [84, 198] width 152 height 12
click at [75, 230] on button "National Sex Offender Public Database" at bounding box center [84, 229] width 153 height 11
click at [93, 257] on button "National Sex Offender Public Database" at bounding box center [84, 253] width 153 height 11
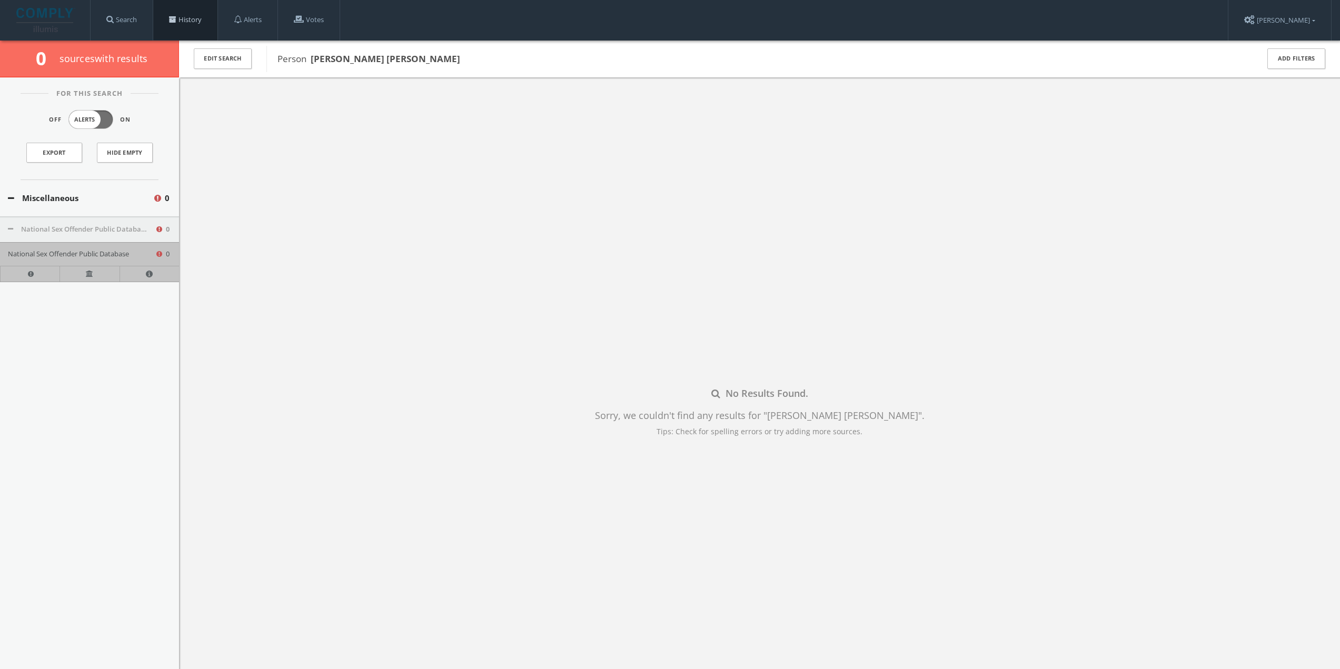
click at [173, 14] on link "History" at bounding box center [185, 20] width 64 height 40
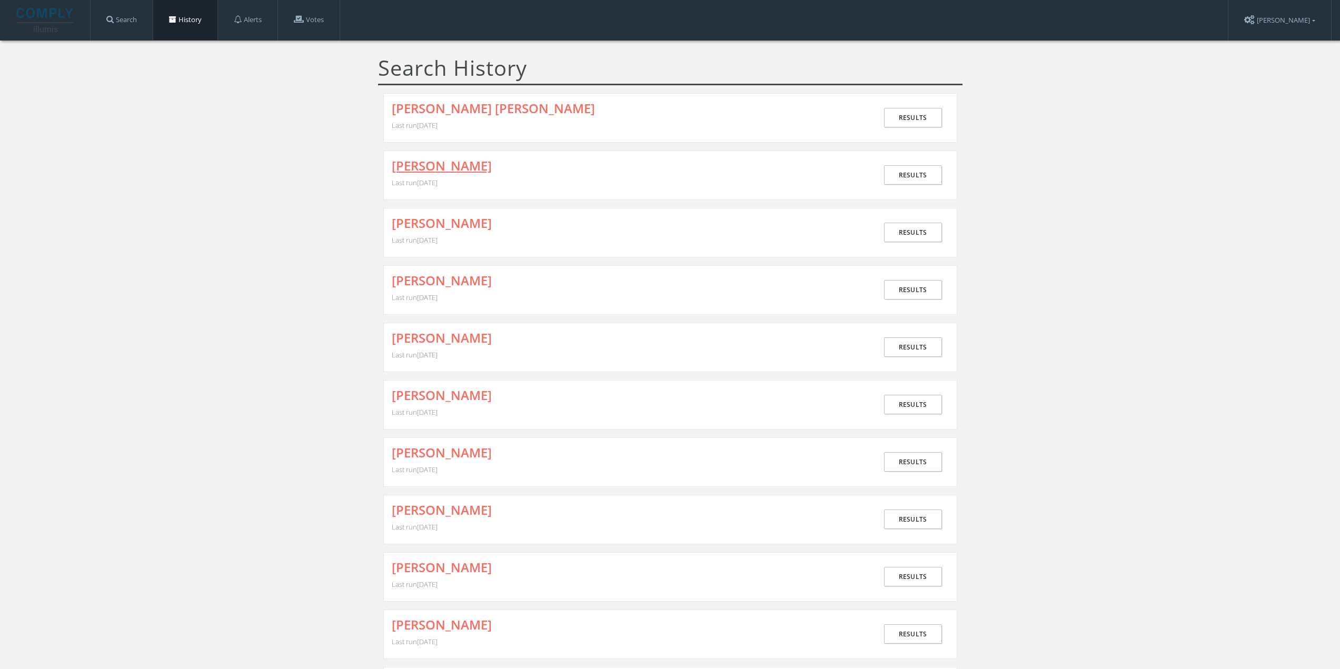
click at [425, 159] on link "[PERSON_NAME]" at bounding box center [442, 166] width 100 height 14
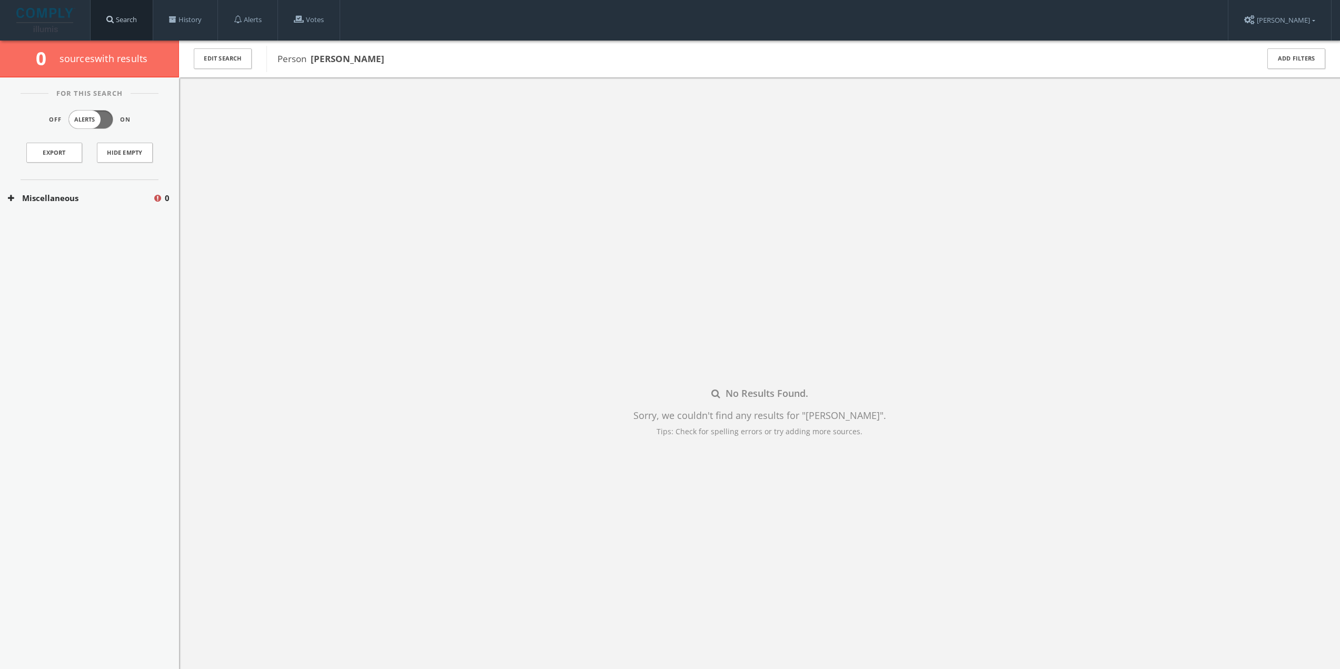
click at [151, 22] on link "Search" at bounding box center [122, 20] width 62 height 40
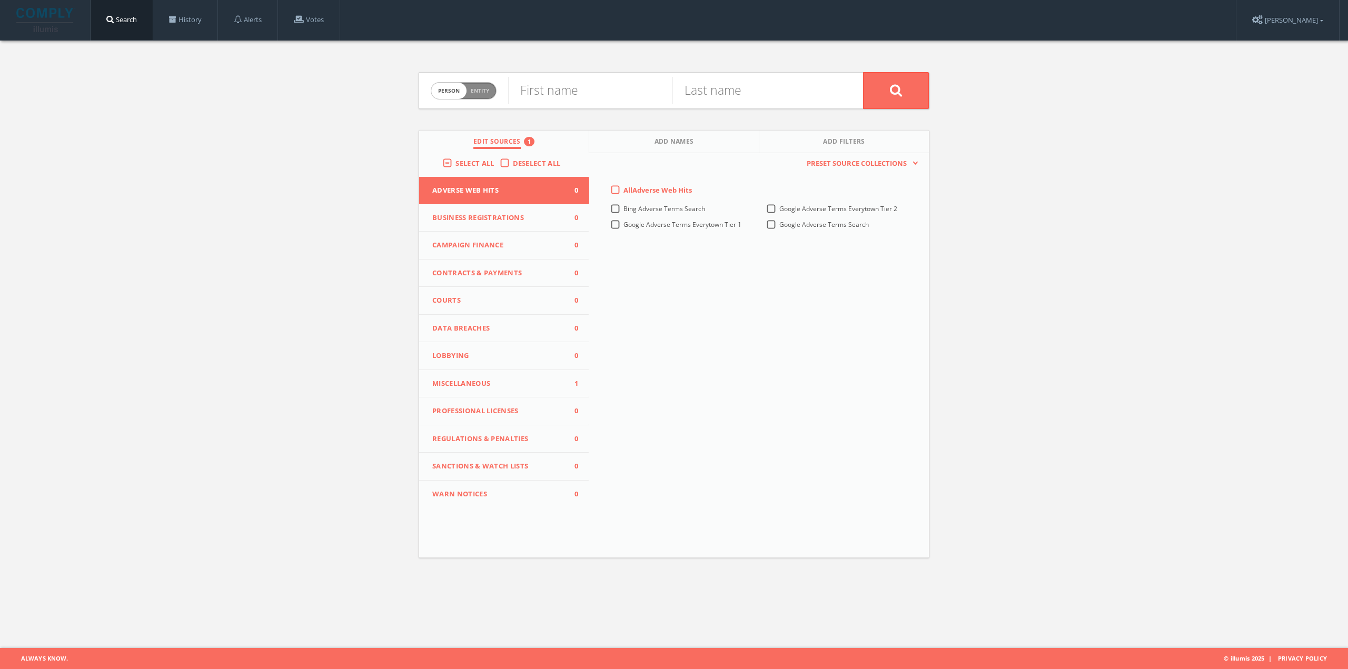
click at [517, 383] on span "Miscellaneous" at bounding box center [497, 383] width 131 height 11
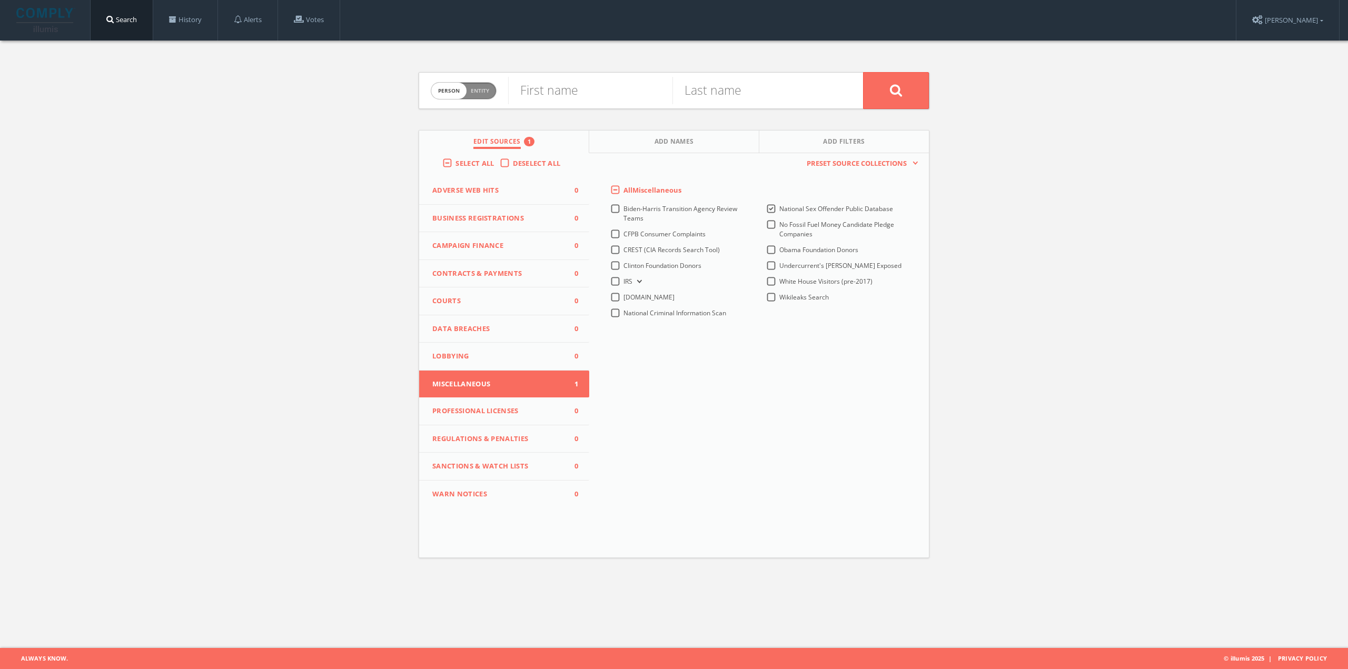
click at [718, 354] on div "This creates a new collection with the currently selected sources. Preset Sourc…" at bounding box center [759, 330] width 340 height 355
click at [503, 416] on span "Professional Licenses" at bounding box center [497, 411] width 131 height 11
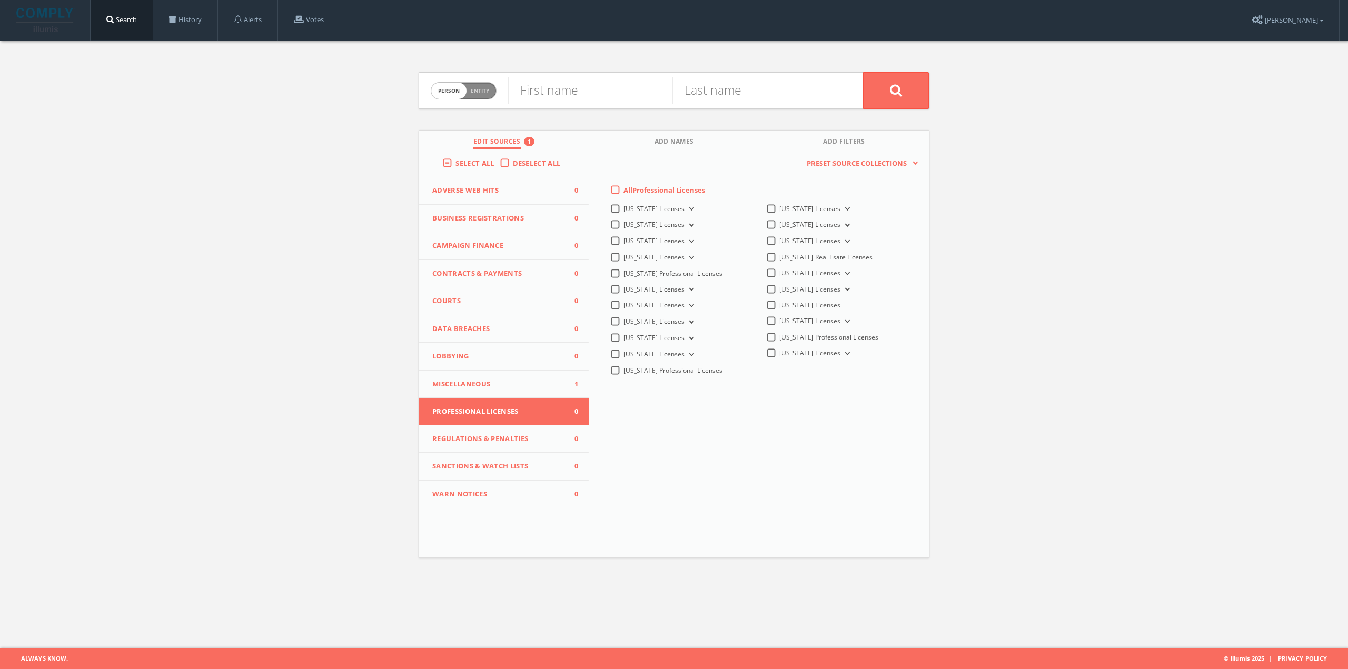
click at [508, 391] on button "Miscellaneous 1" at bounding box center [504, 385] width 170 height 28
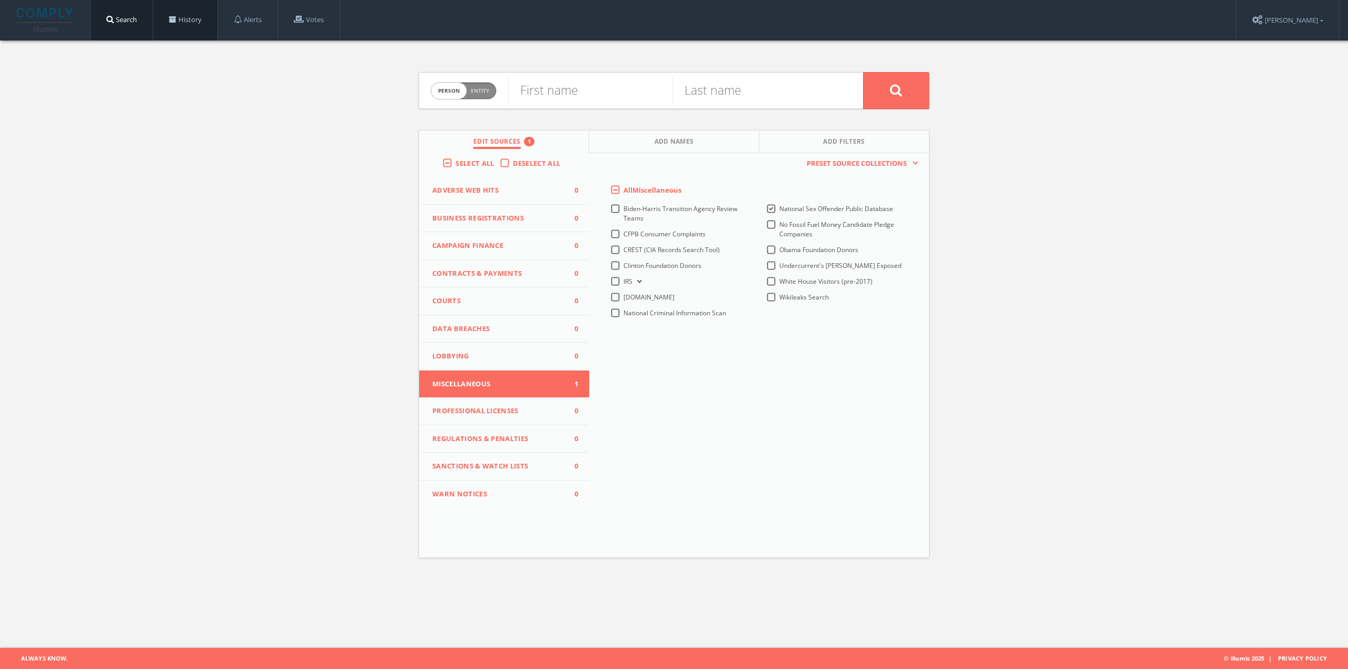
click at [185, 33] on link "History" at bounding box center [185, 20] width 64 height 40
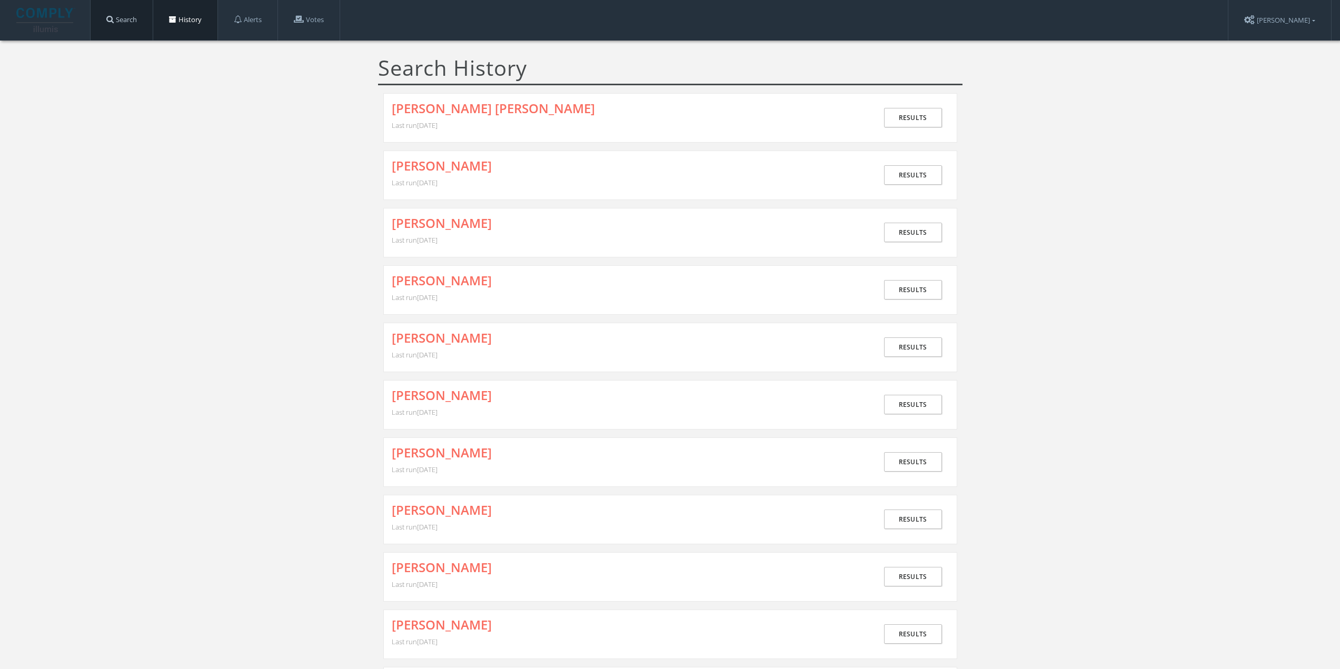
click at [131, 27] on link "Search" at bounding box center [122, 20] width 62 height 40
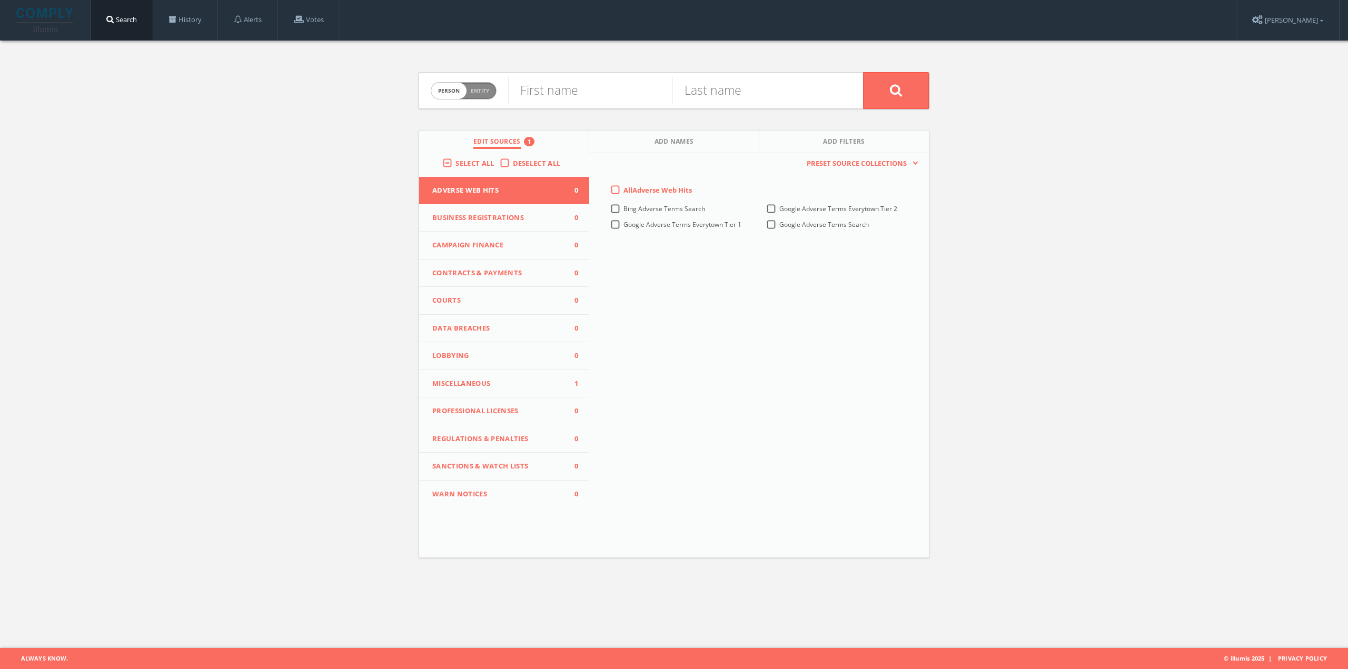
click at [519, 381] on span "Miscellaneous" at bounding box center [497, 383] width 131 height 11
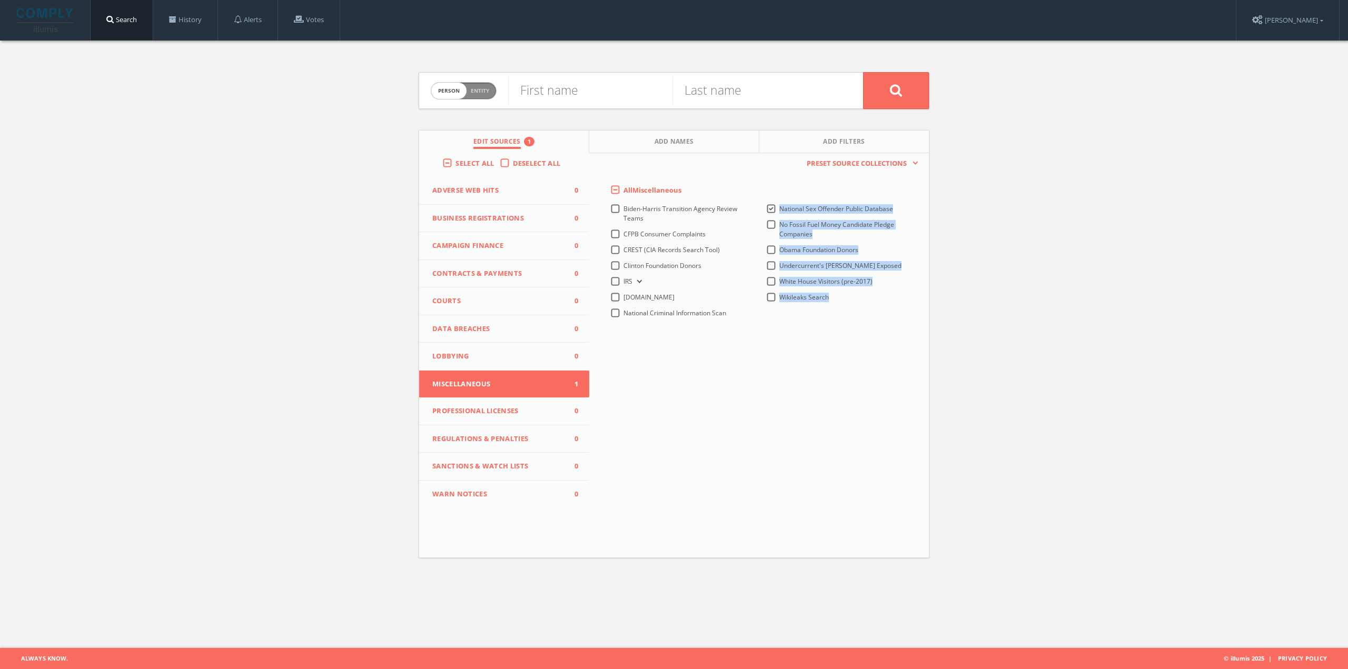
drag, startPoint x: 661, startPoint y: 335, endPoint x: 983, endPoint y: 436, distance: 337.1
click at [989, 443] on div "Person Entity person First name Last name Edit Sources 1 Add Names Add Filters …" at bounding box center [674, 310] width 1348 height 539
click at [482, 98] on span "Person Entity" at bounding box center [463, 91] width 65 height 16
click at [446, 92] on span "Person" at bounding box center [448, 91] width 22 height 8
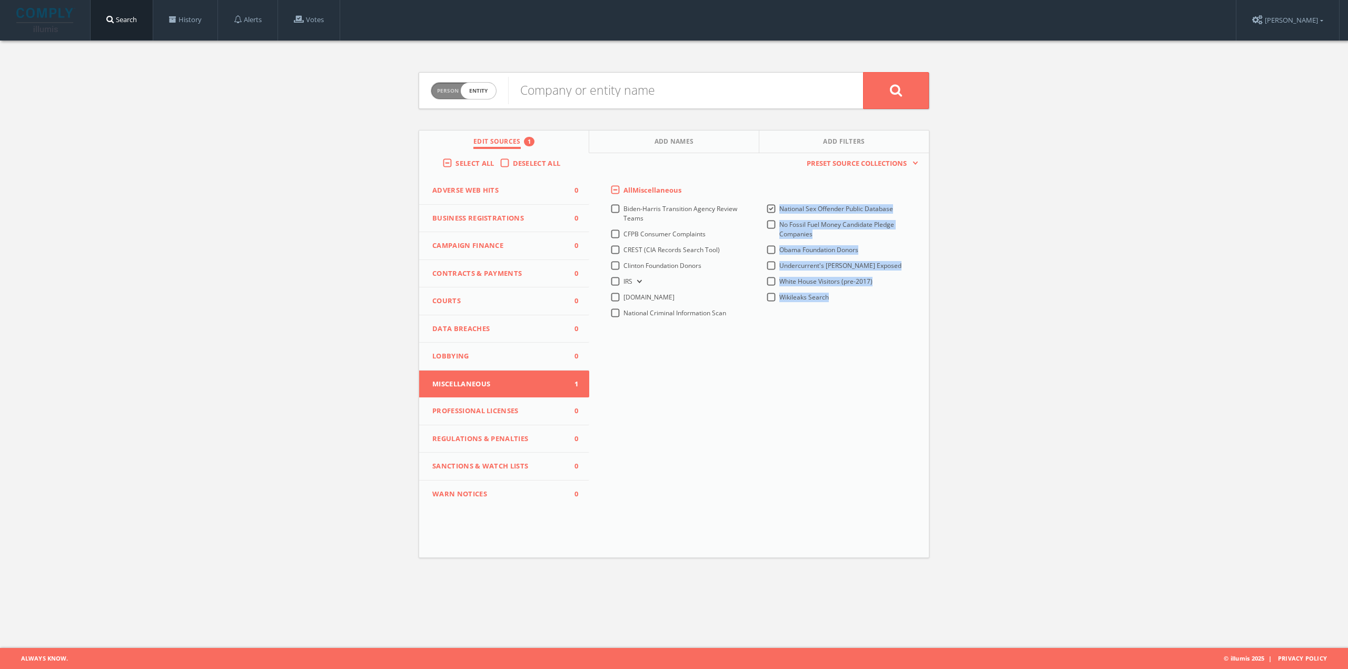
click at [470, 94] on span "Person Entity" at bounding box center [463, 91] width 65 height 16
click at [445, 85] on span "Person Entity" at bounding box center [463, 91] width 65 height 16
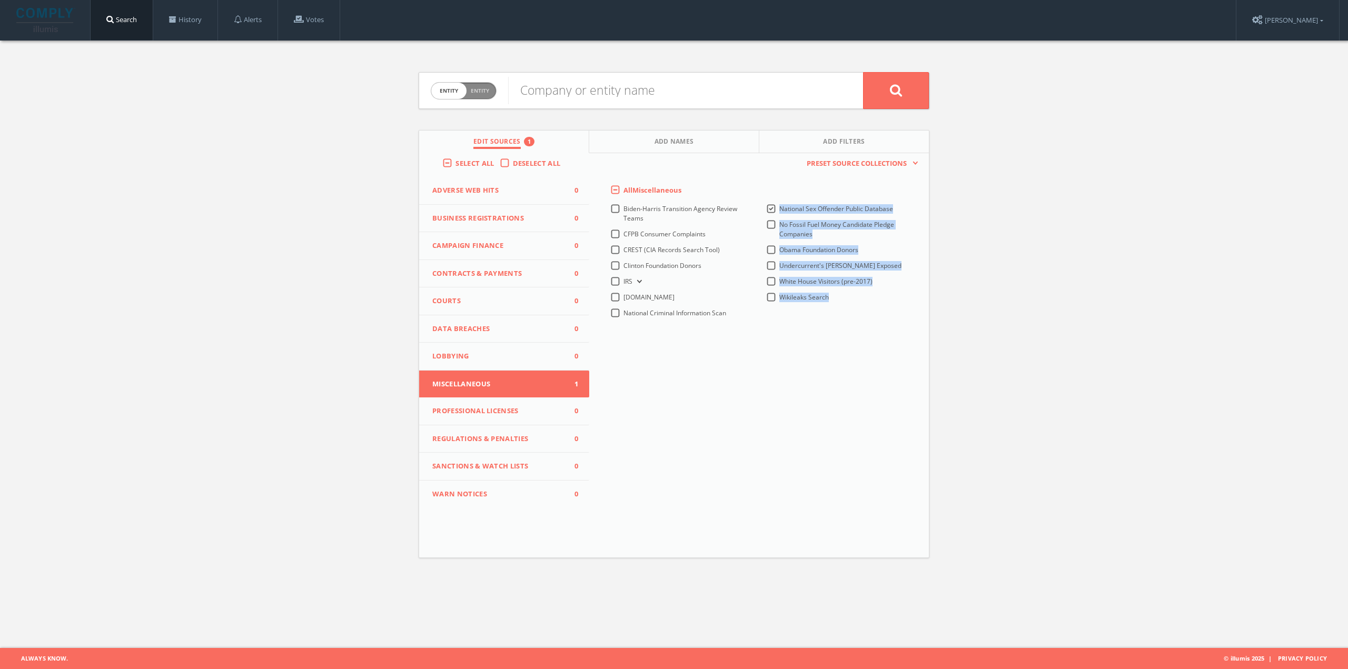
checkbox input "false"
click at [202, 16] on link "History" at bounding box center [185, 20] width 64 height 40
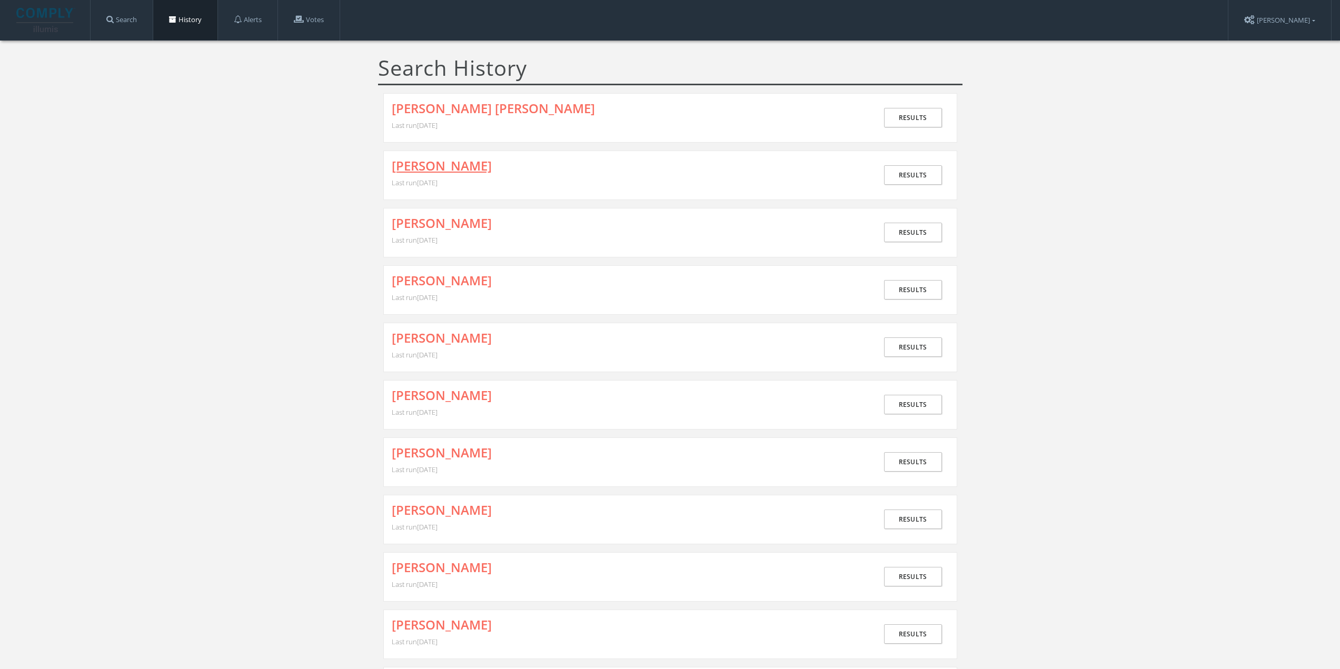
click at [438, 160] on link "[PERSON_NAME]" at bounding box center [442, 166] width 100 height 14
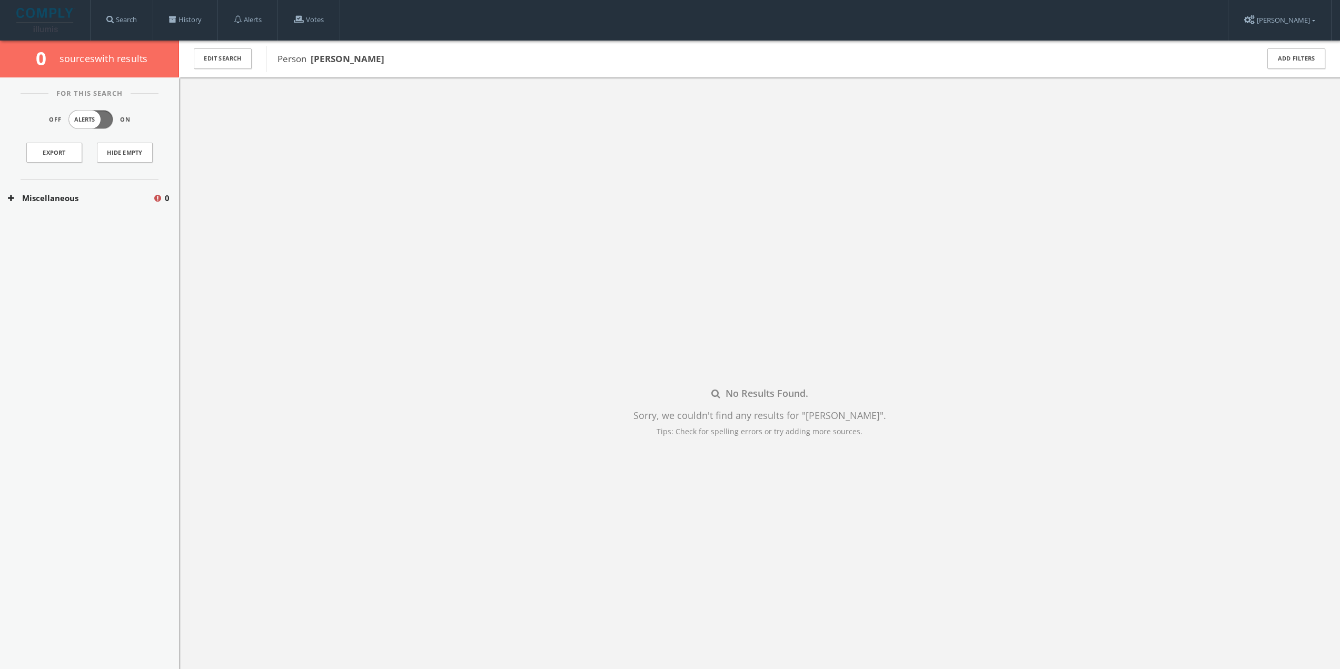
click at [81, 206] on div "Miscellaneous 0" at bounding box center [89, 198] width 179 height 36
click at [115, 235] on div "National Sex Offender Public Database 0" at bounding box center [89, 229] width 179 height 26
drag, startPoint x: 312, startPoint y: 56, endPoint x: 391, endPoint y: 56, distance: 79.5
click at [391, 56] on span "Person [PERSON_NAME]" at bounding box center [760, 59] width 967 height 14
copy b "[PERSON_NAME]"
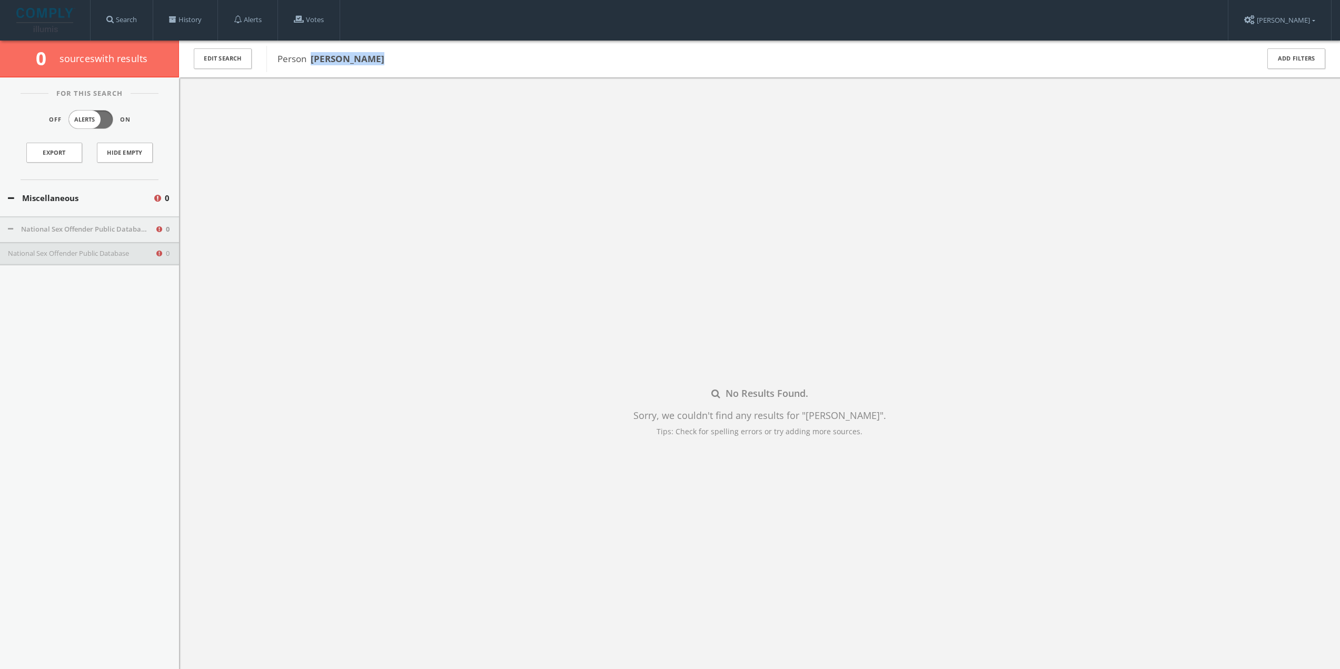
click at [108, 254] on button "National Sex Offender Public Database" at bounding box center [81, 253] width 147 height 11
click at [336, 331] on div "No Results Found. Sorry, we couldn't find any results for " [PERSON_NAME] " . T…" at bounding box center [759, 411] width 1161 height 669
drag, startPoint x: 403, startPoint y: 63, endPoint x: 312, endPoint y: 57, distance: 91.3
click at [312, 57] on span "Person [PERSON_NAME]" at bounding box center [760, 59] width 967 height 14
copy b "[PERSON_NAME]"
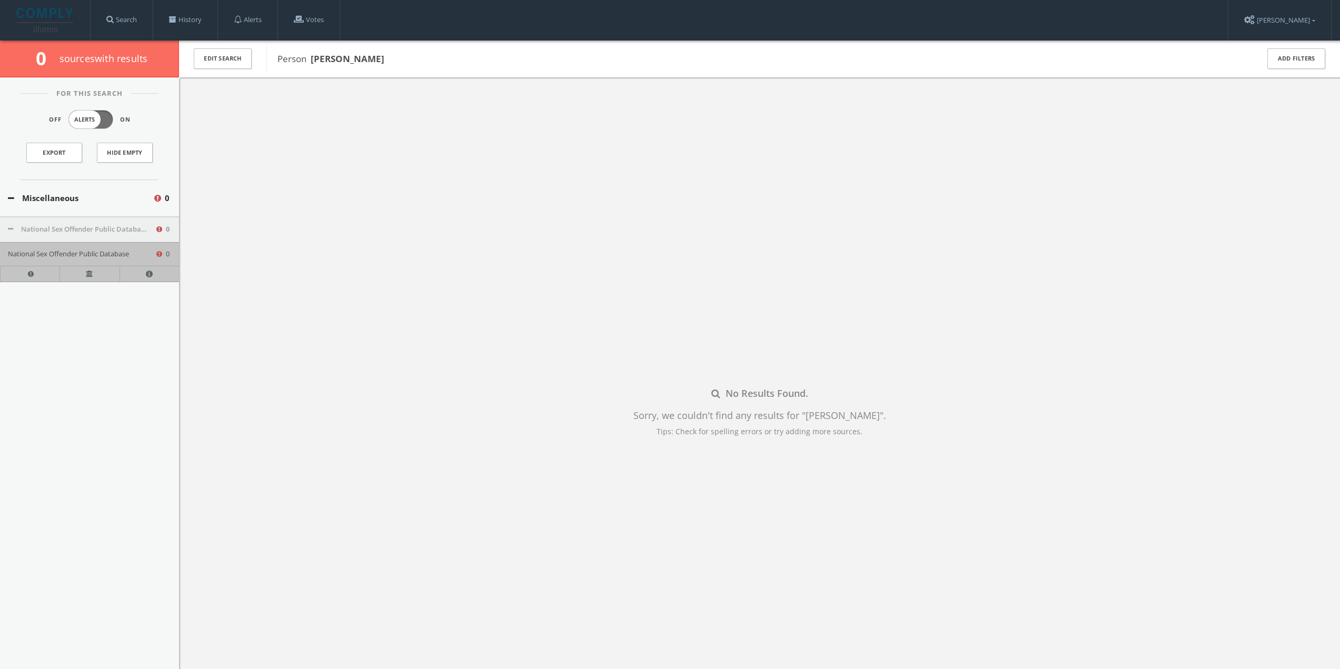
click at [413, 81] on div "No Results Found. Sorry, we couldn't find any results for " [PERSON_NAME] " . T…" at bounding box center [759, 411] width 1161 height 669
click at [232, 66] on button "Edit Search" at bounding box center [223, 58] width 58 height 21
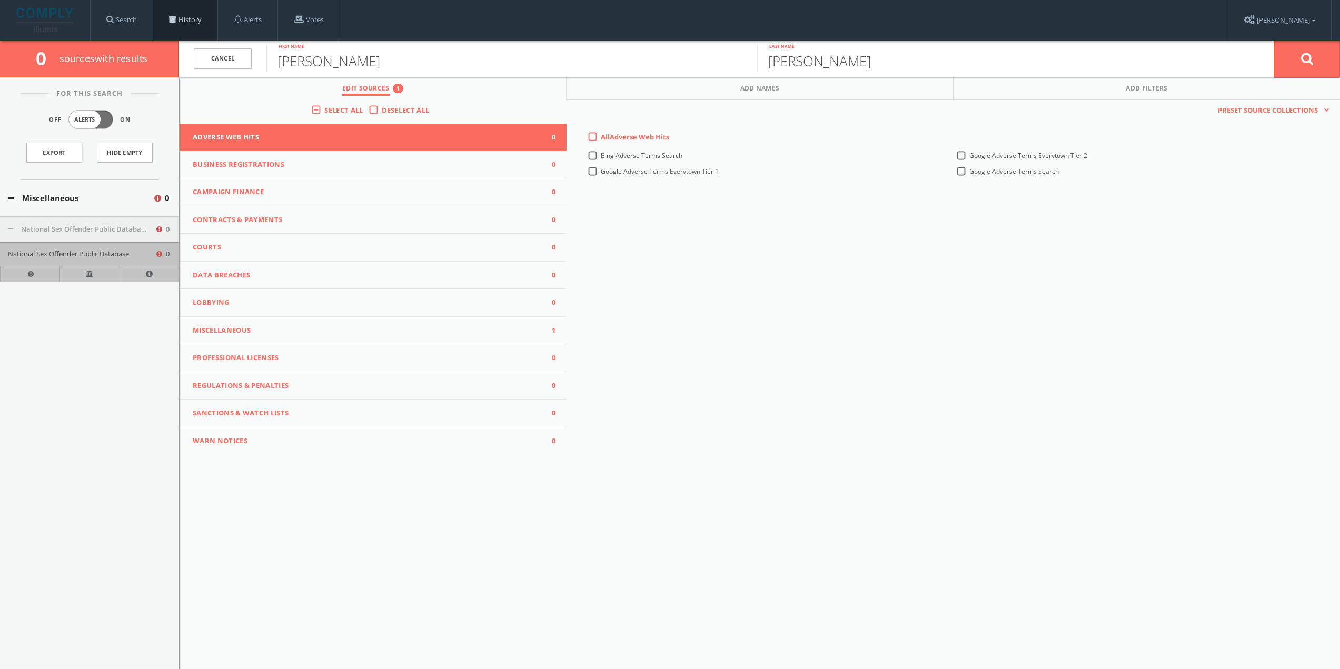
click at [185, 22] on link "History" at bounding box center [185, 20] width 64 height 40
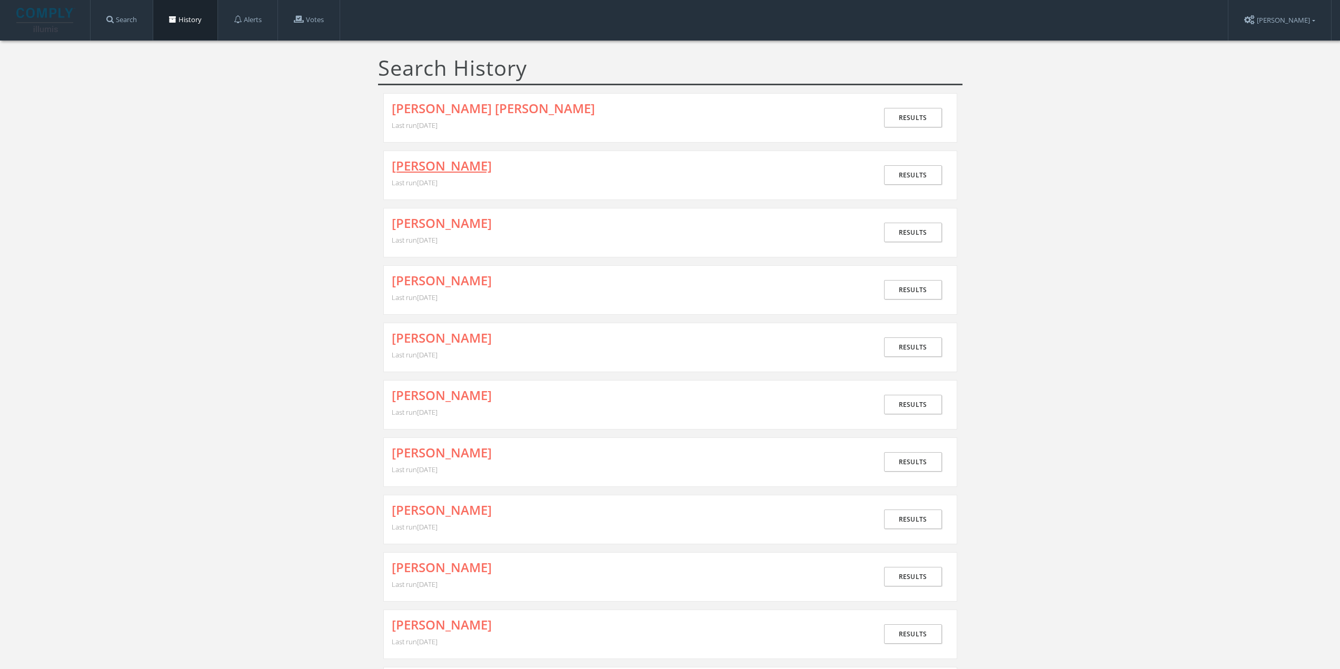
click at [418, 165] on link "[PERSON_NAME]" at bounding box center [442, 166] width 100 height 14
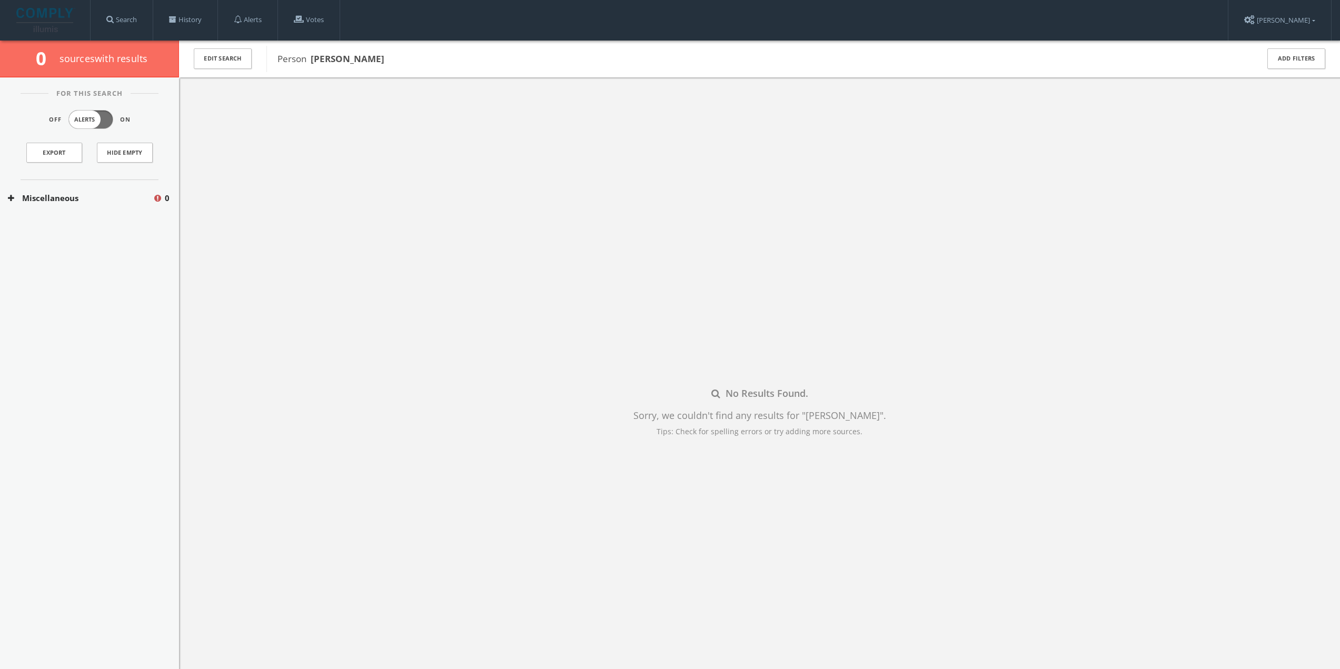
click at [107, 198] on button "Miscellaneous" at bounding box center [80, 198] width 145 height 12
click at [87, 226] on button "National Sex Offender Public Database" at bounding box center [81, 229] width 147 height 11
click at [113, 256] on button "National Sex Offender Public Database" at bounding box center [81, 253] width 147 height 11
click at [240, 274] on div "No Results Found. Sorry, we couldn't find any results for " [PERSON_NAME] " . T…" at bounding box center [759, 411] width 1161 height 669
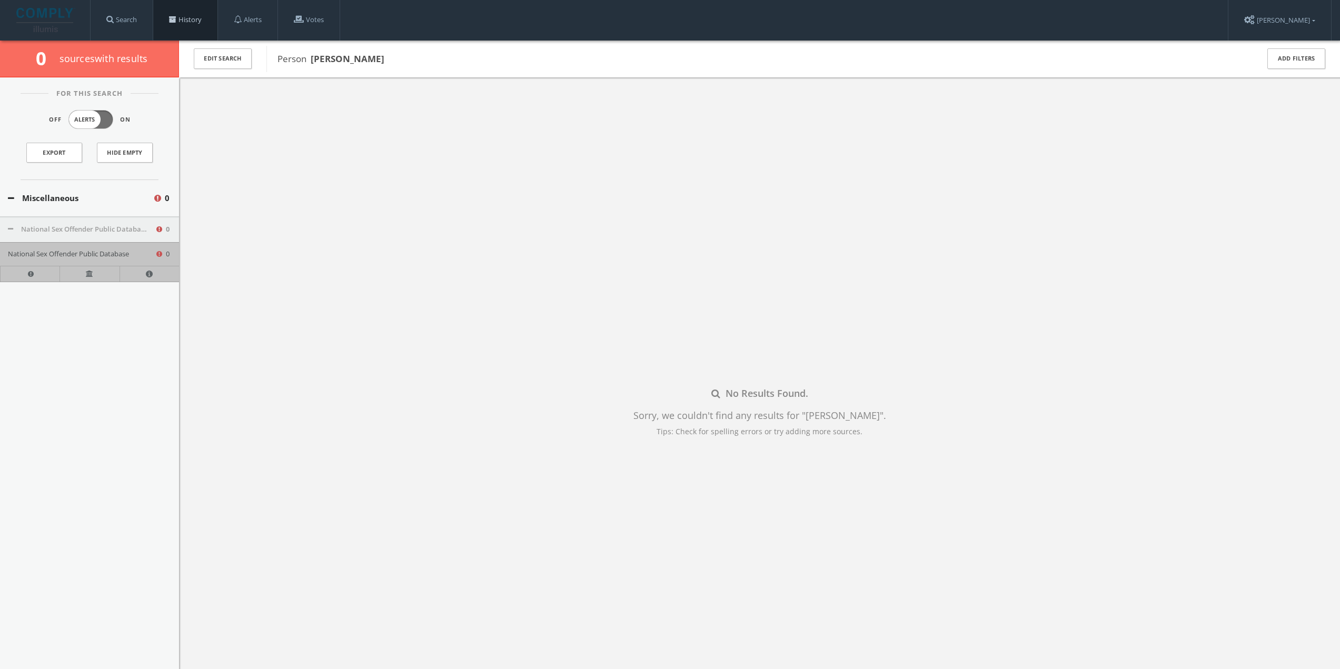
click at [186, 19] on link "History" at bounding box center [185, 20] width 64 height 40
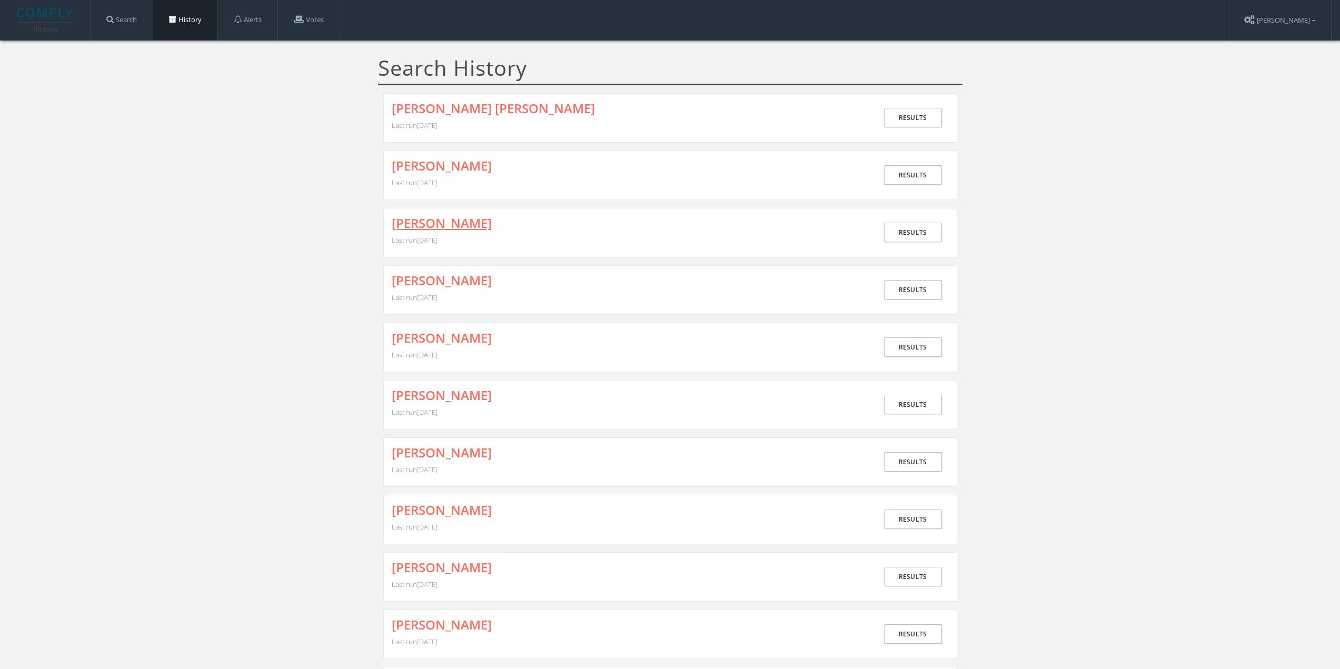
click at [429, 224] on link "[PERSON_NAME]" at bounding box center [442, 223] width 100 height 14
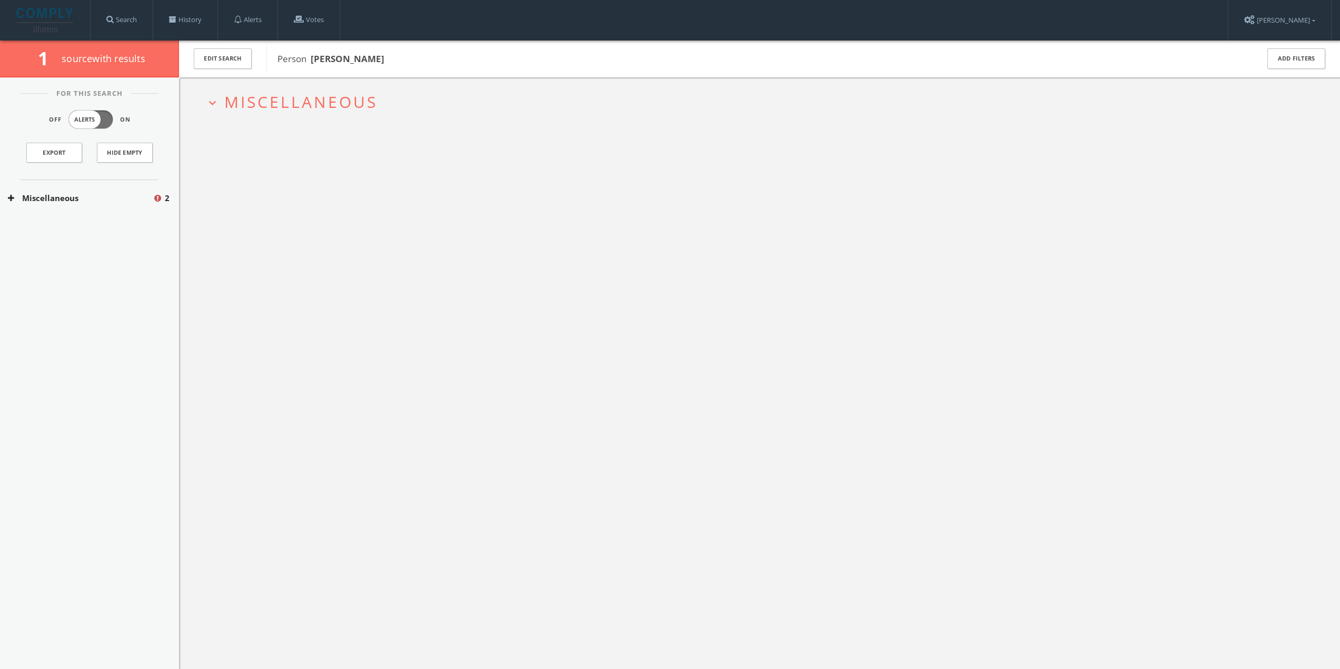
click at [270, 105] on span "Miscellaneous" at bounding box center [300, 102] width 153 height 22
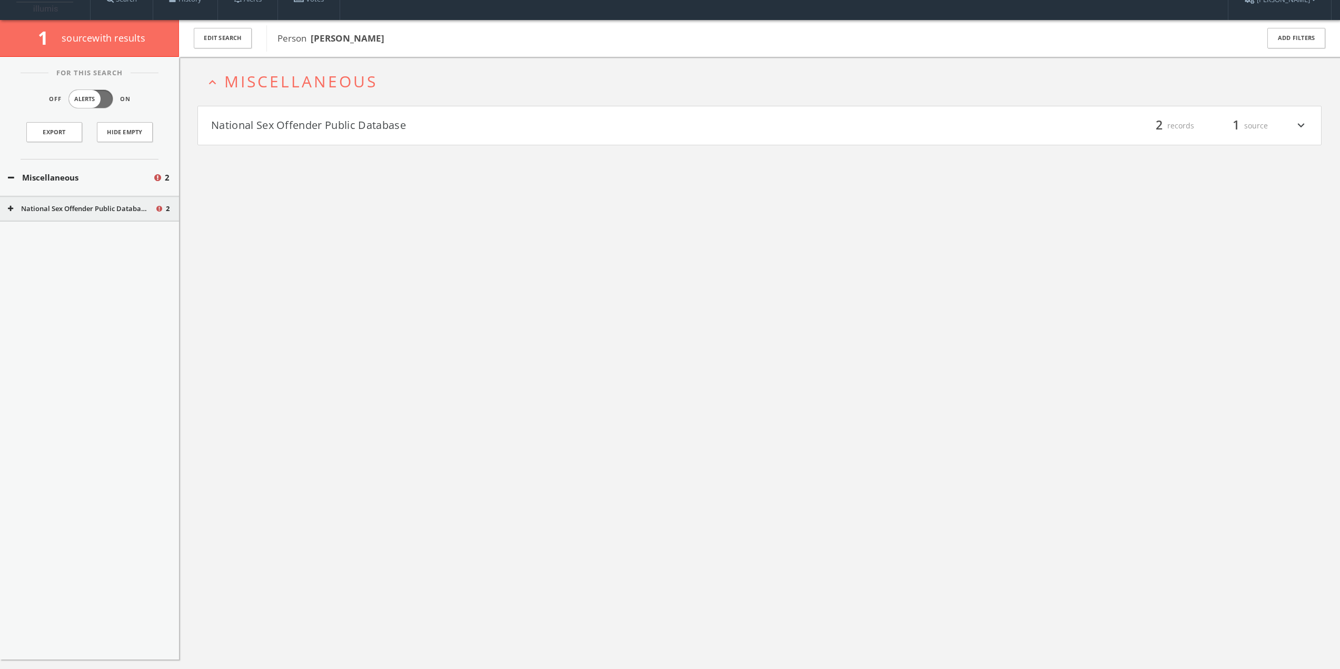
click at [286, 135] on h4 "National Sex Offender Public Database filter_list 2 records 1 source expand_more" at bounding box center [759, 125] width 1123 height 39
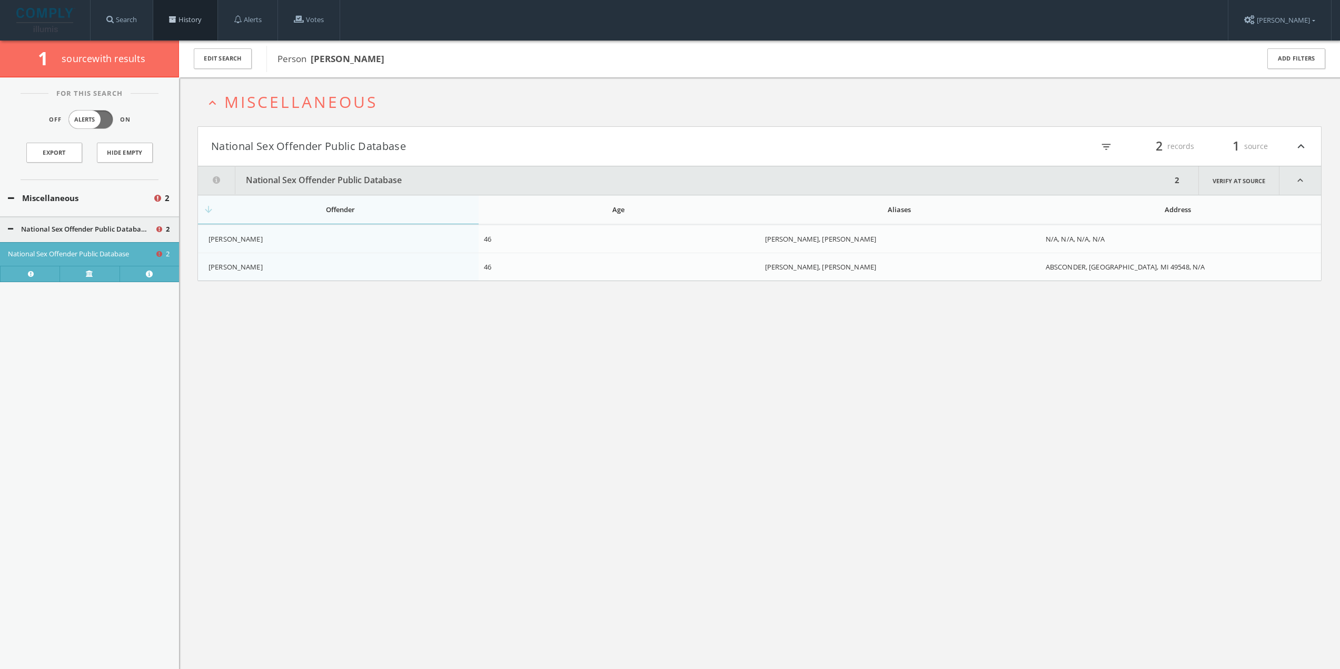
click at [194, 17] on link "History" at bounding box center [185, 20] width 64 height 40
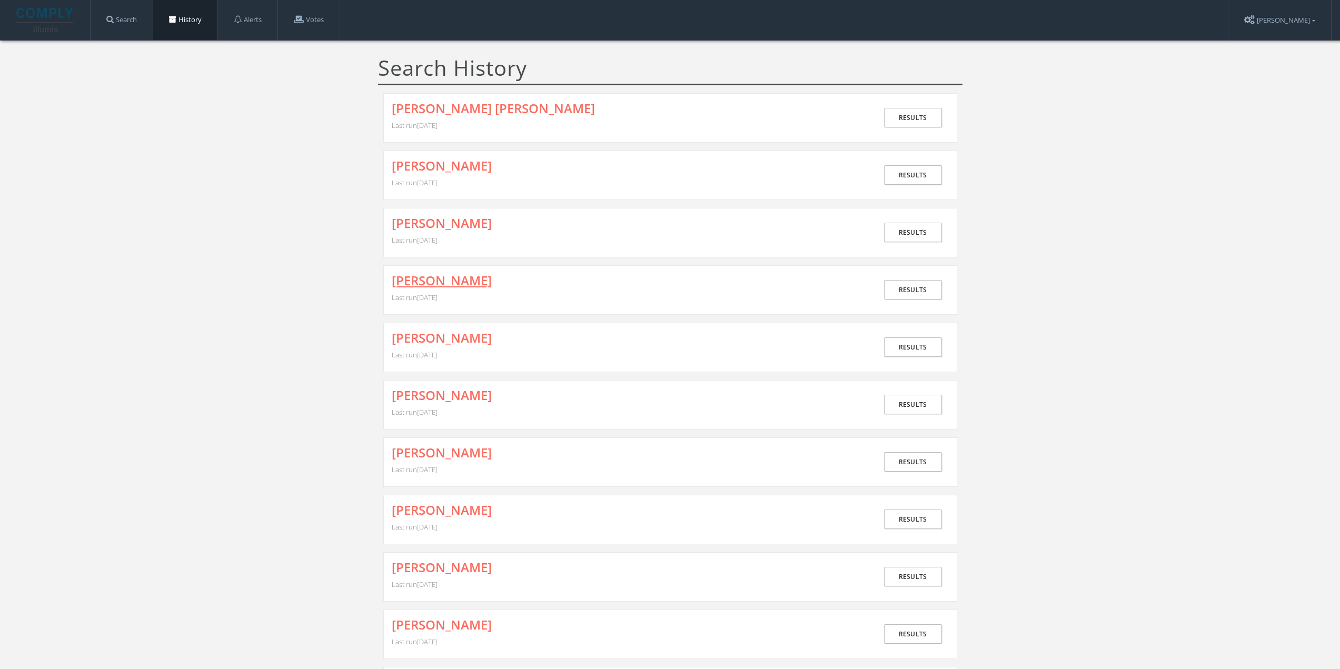
click at [477, 279] on link "[PERSON_NAME]" at bounding box center [442, 281] width 100 height 14
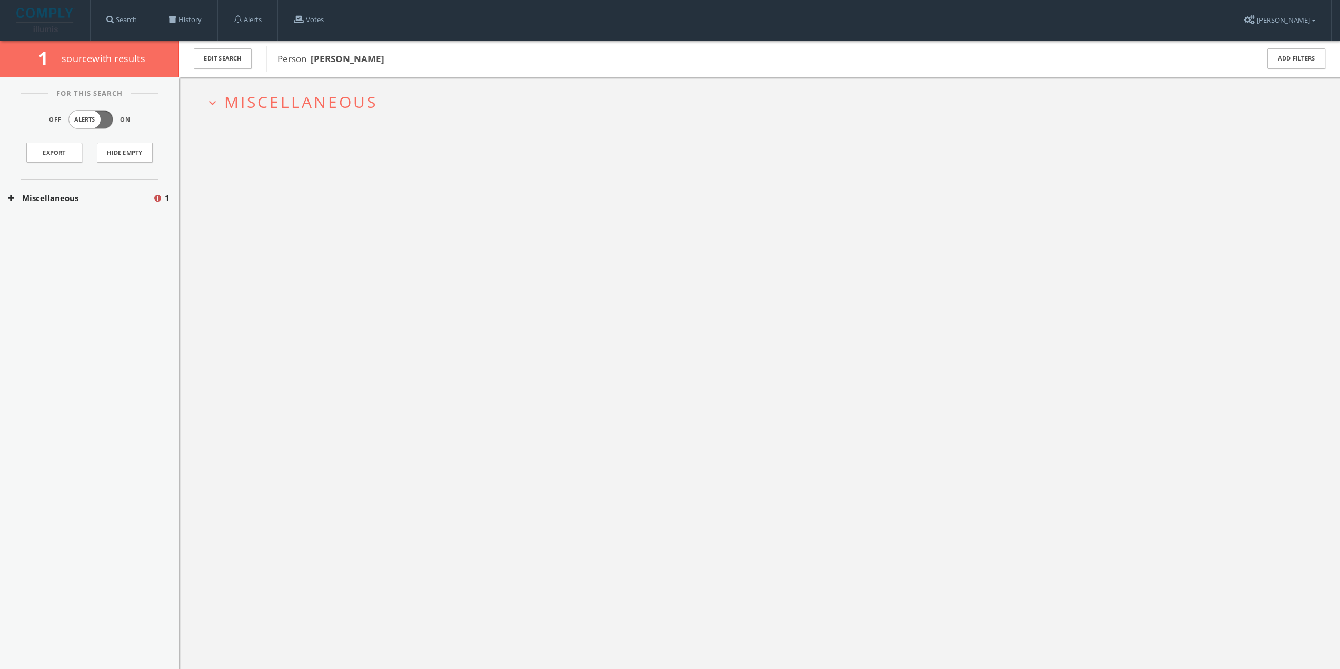
click at [266, 111] on span "Miscellaneous" at bounding box center [300, 102] width 153 height 22
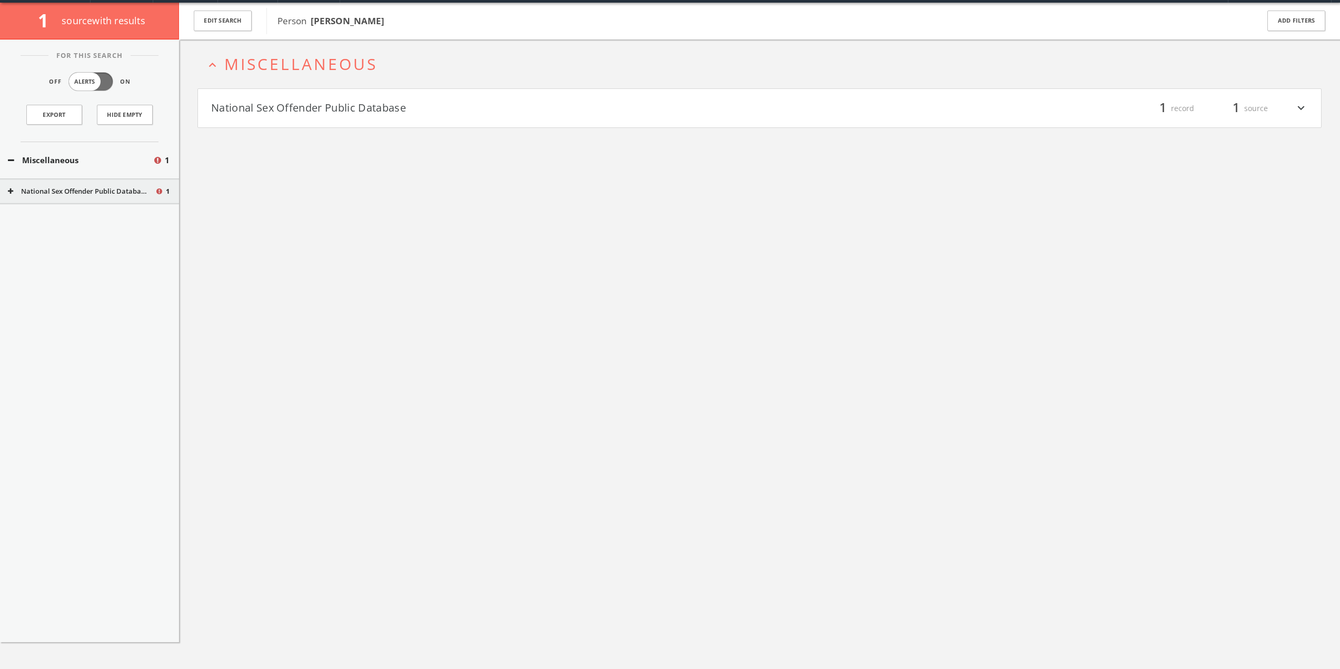
scroll to position [41, 0]
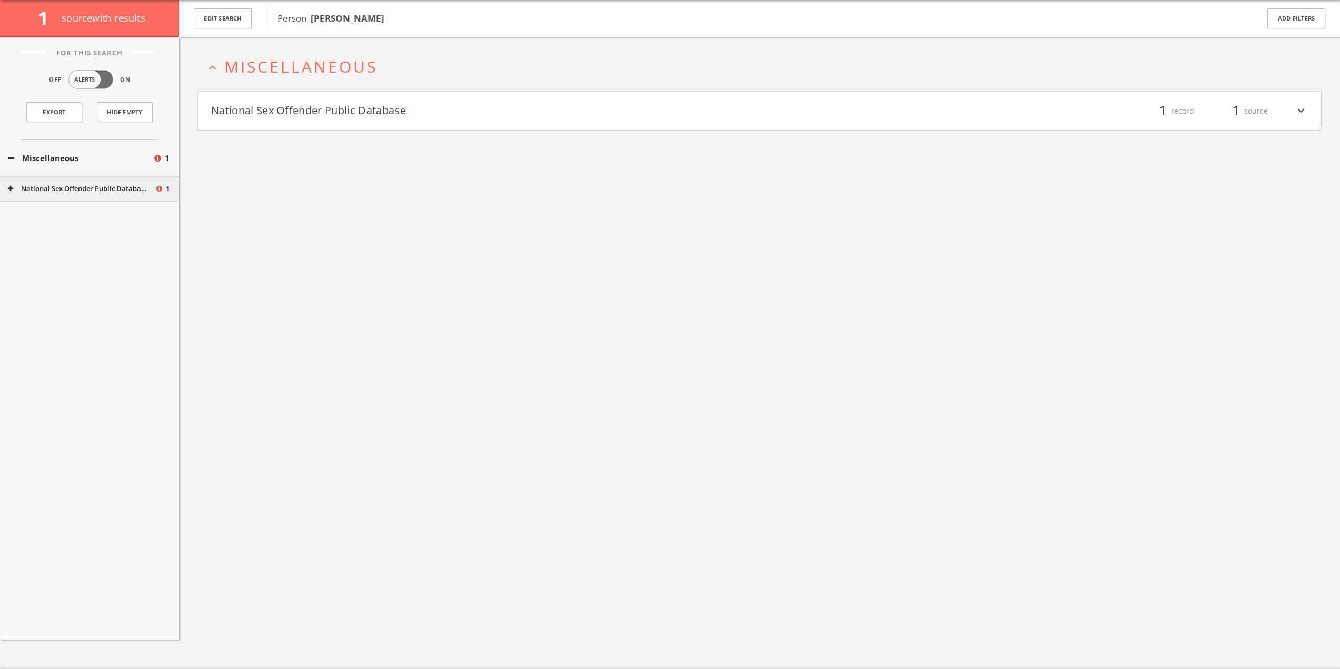
drag, startPoint x: 312, startPoint y: 15, endPoint x: 418, endPoint y: 14, distance: 105.8
click at [418, 14] on span "Person [PERSON_NAME]" at bounding box center [760, 19] width 967 height 14
copy b "[PERSON_NAME]"
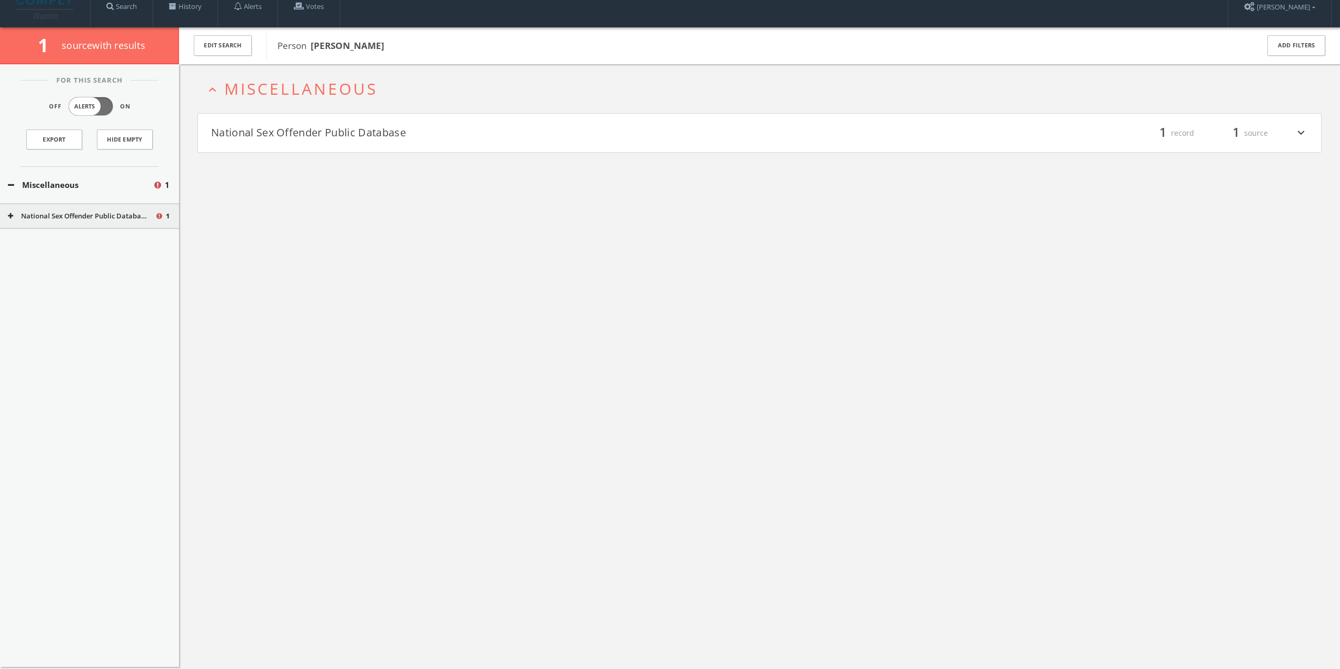
scroll to position [0, 0]
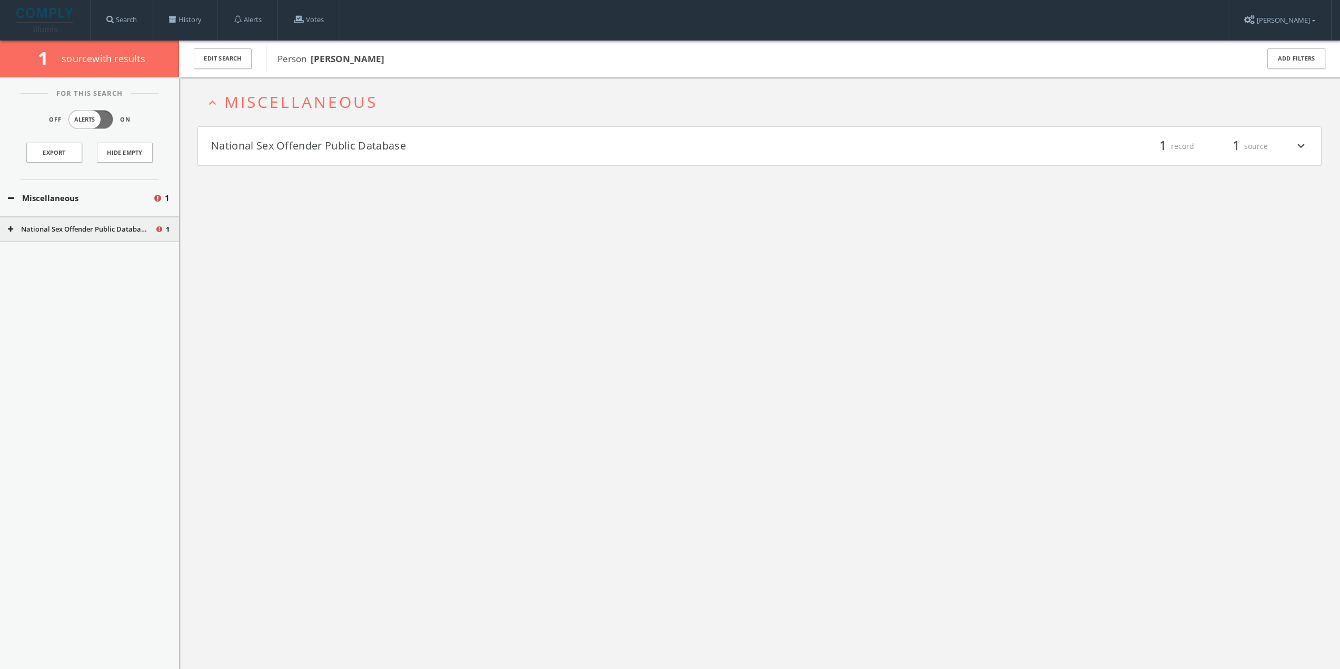
click at [343, 146] on button "National Sex Offender Public Database" at bounding box center [485, 146] width 549 height 18
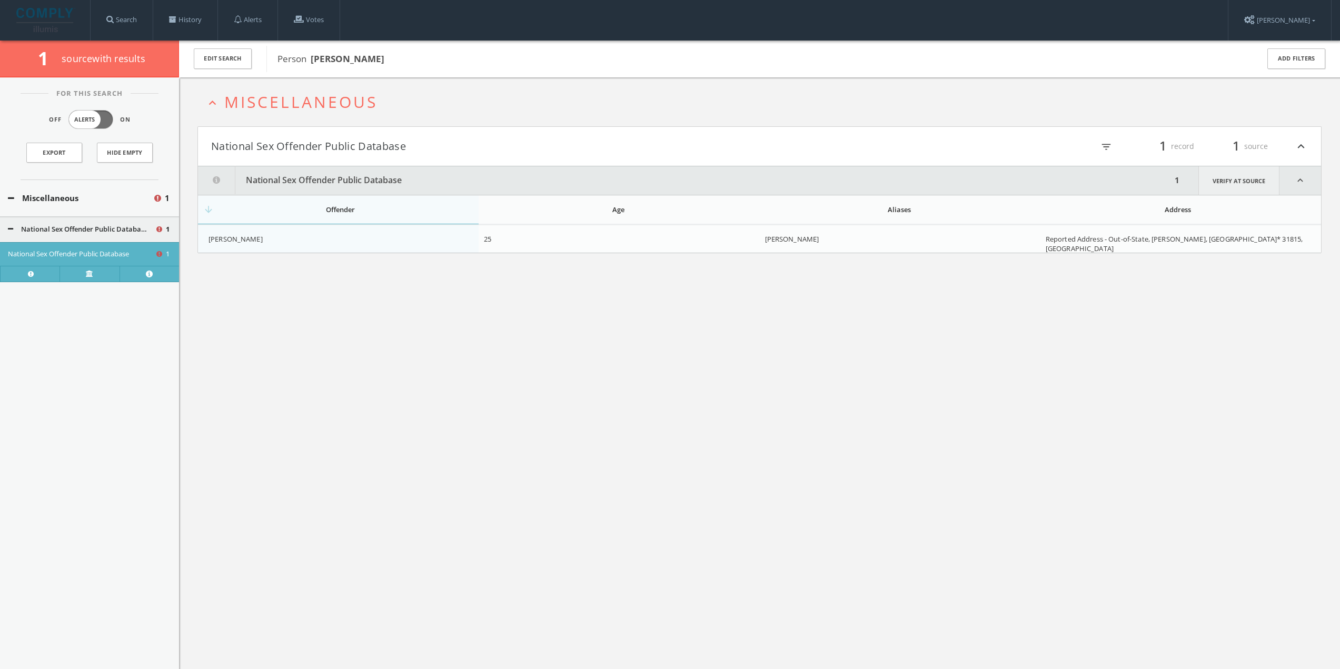
click at [1222, 175] on link "Verify at source" at bounding box center [1238, 180] width 81 height 28
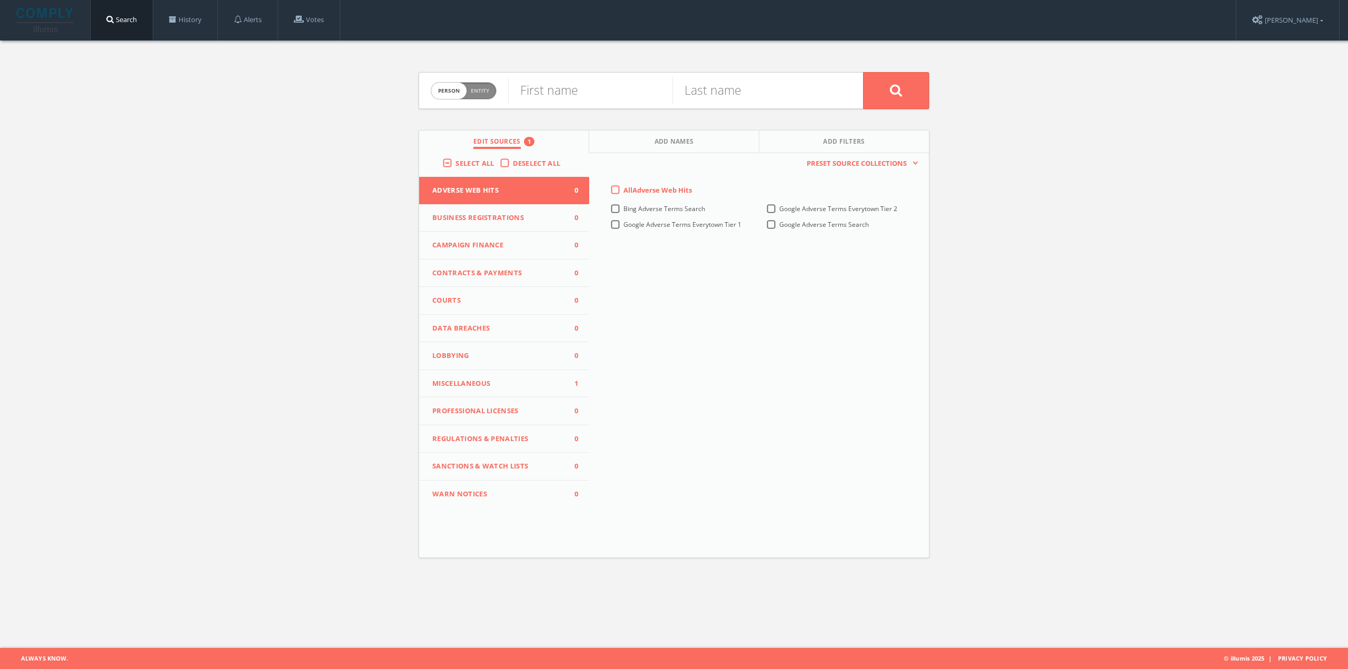
click at [203, 23] on link "History" at bounding box center [185, 20] width 64 height 40
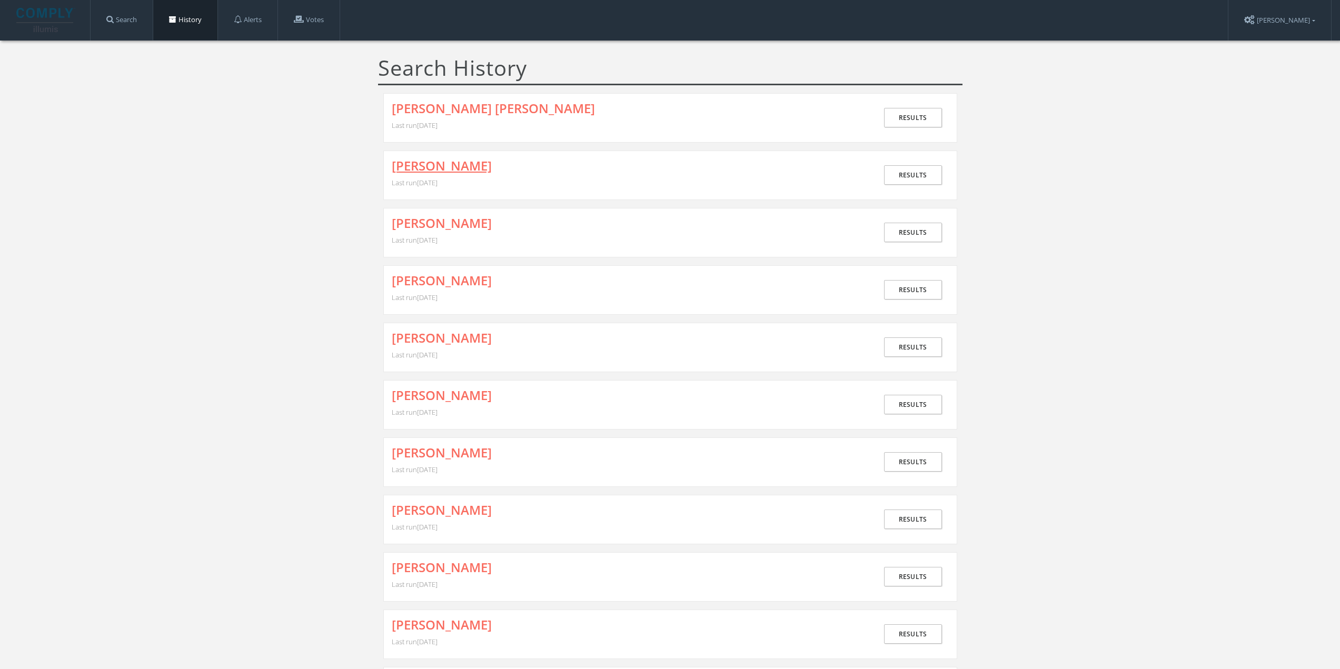
click at [450, 168] on link "[PERSON_NAME]" at bounding box center [442, 166] width 100 height 14
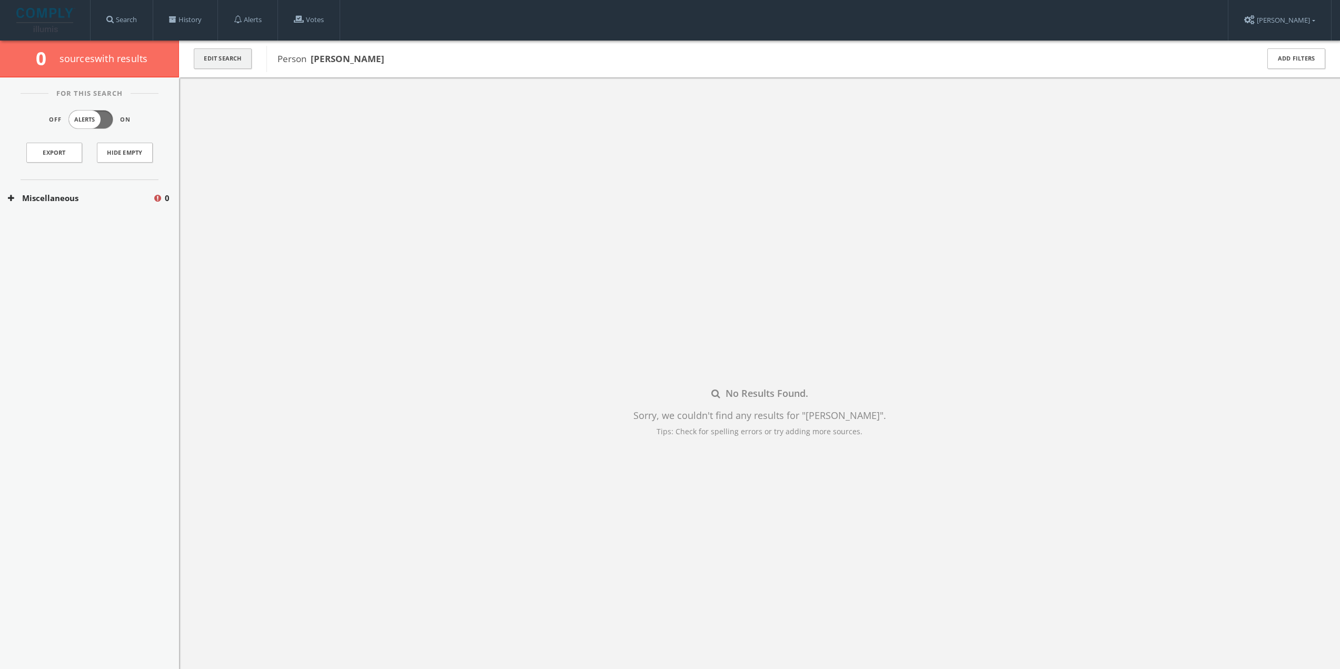
click at [227, 53] on button "Edit Search" at bounding box center [223, 58] width 58 height 21
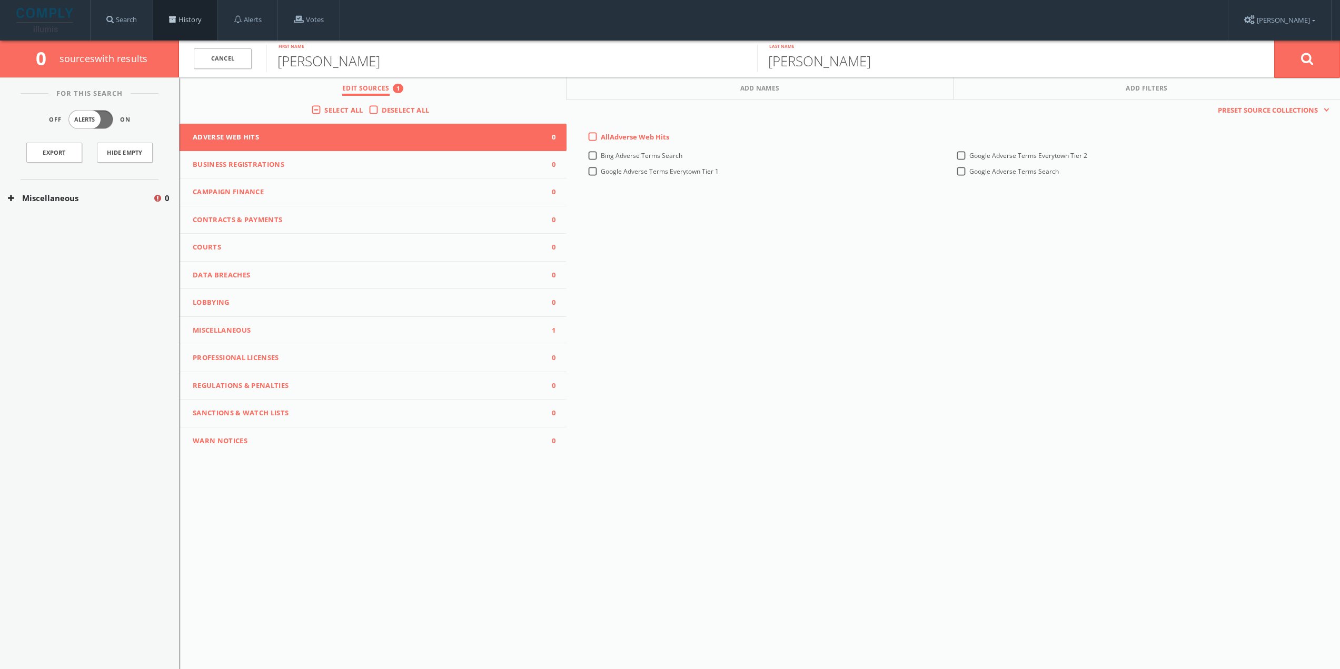
click at [184, 19] on link "History" at bounding box center [185, 20] width 64 height 40
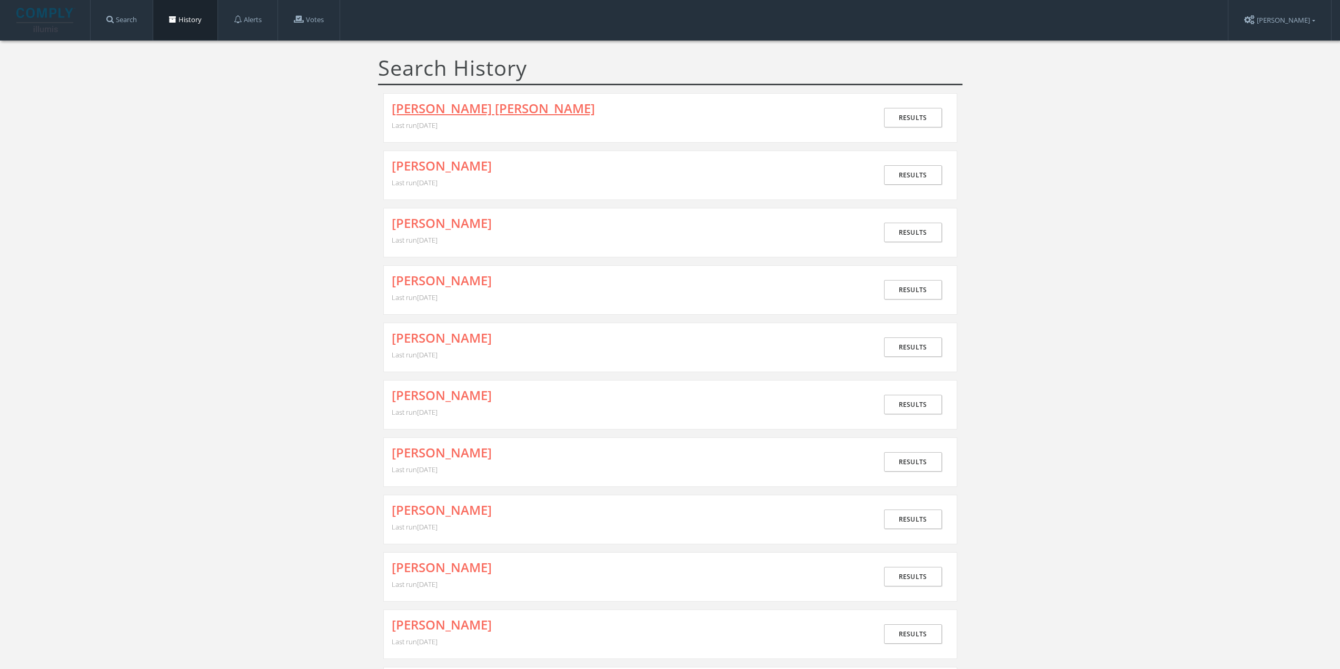
click at [433, 109] on link "[PERSON_NAME] [PERSON_NAME]" at bounding box center [493, 109] width 203 height 14
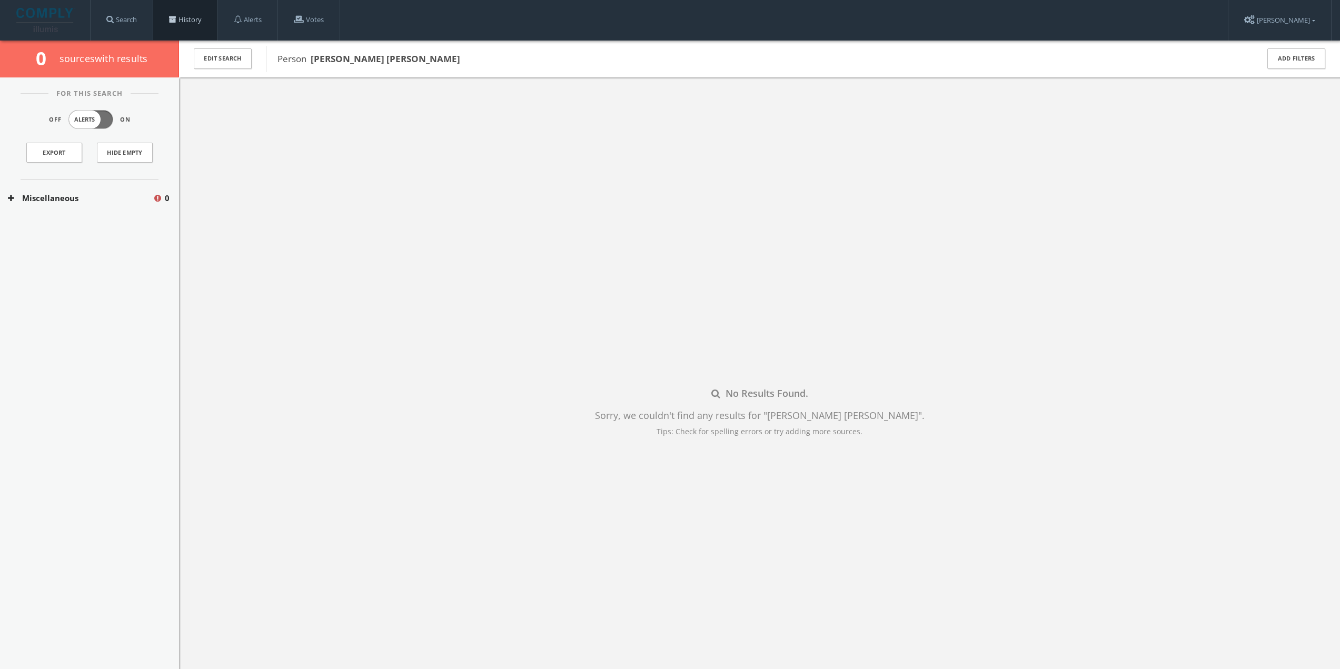
click at [164, 19] on link "History" at bounding box center [185, 20] width 64 height 40
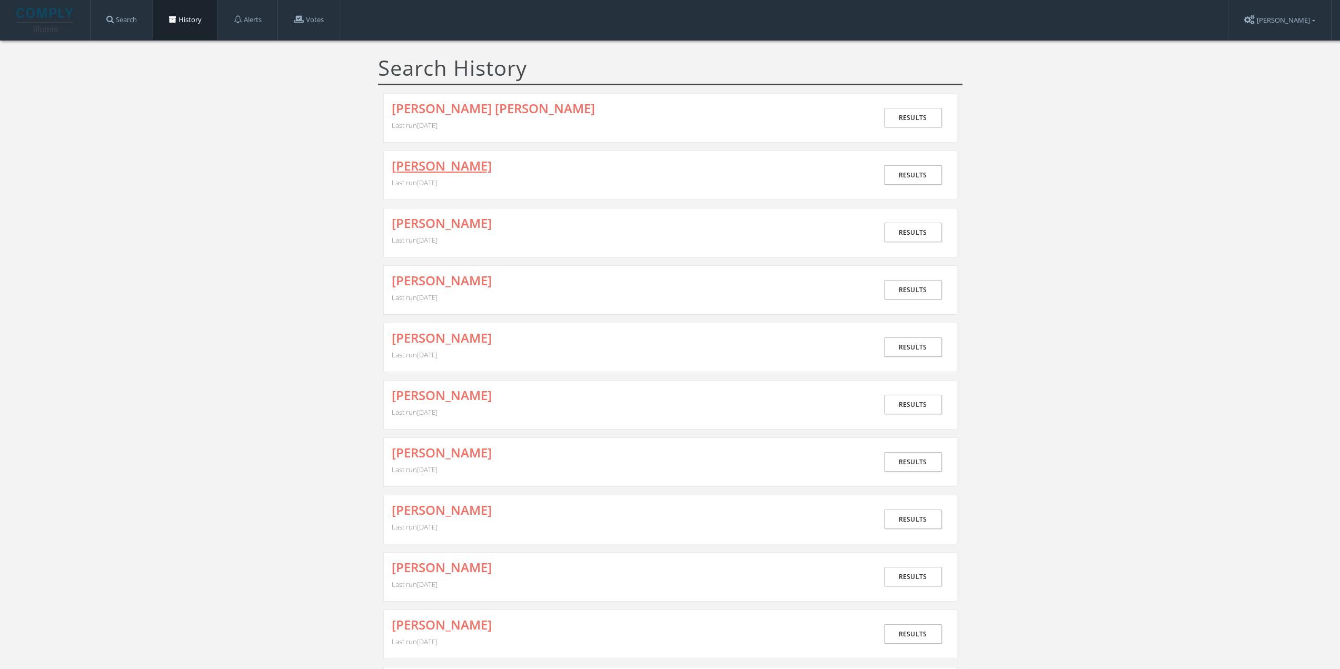
click at [466, 167] on link "[PERSON_NAME]" at bounding box center [442, 166] width 100 height 14
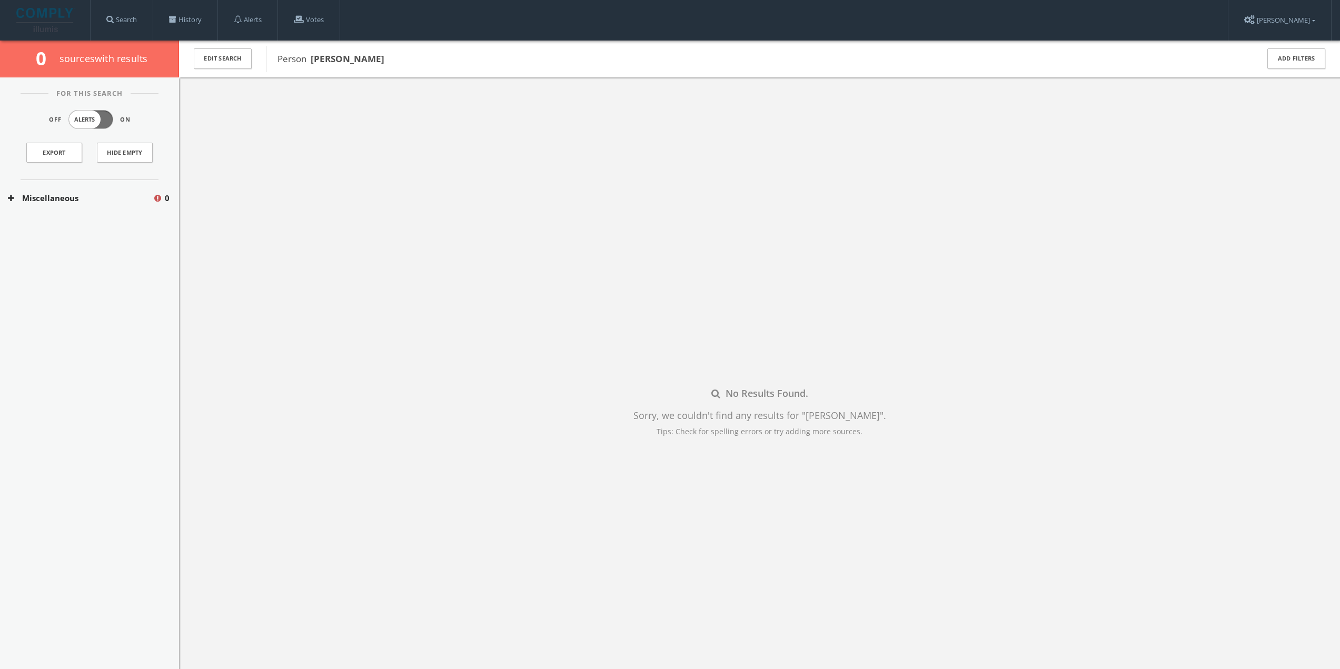
click at [62, 200] on button "Miscellaneous" at bounding box center [80, 198] width 145 height 12
click at [52, 225] on button "National Sex Offender Public Database" at bounding box center [81, 229] width 147 height 11
click at [84, 256] on button "National Sex Offender Public Database" at bounding box center [81, 253] width 147 height 11
